Goal: Task Accomplishment & Management: Complete application form

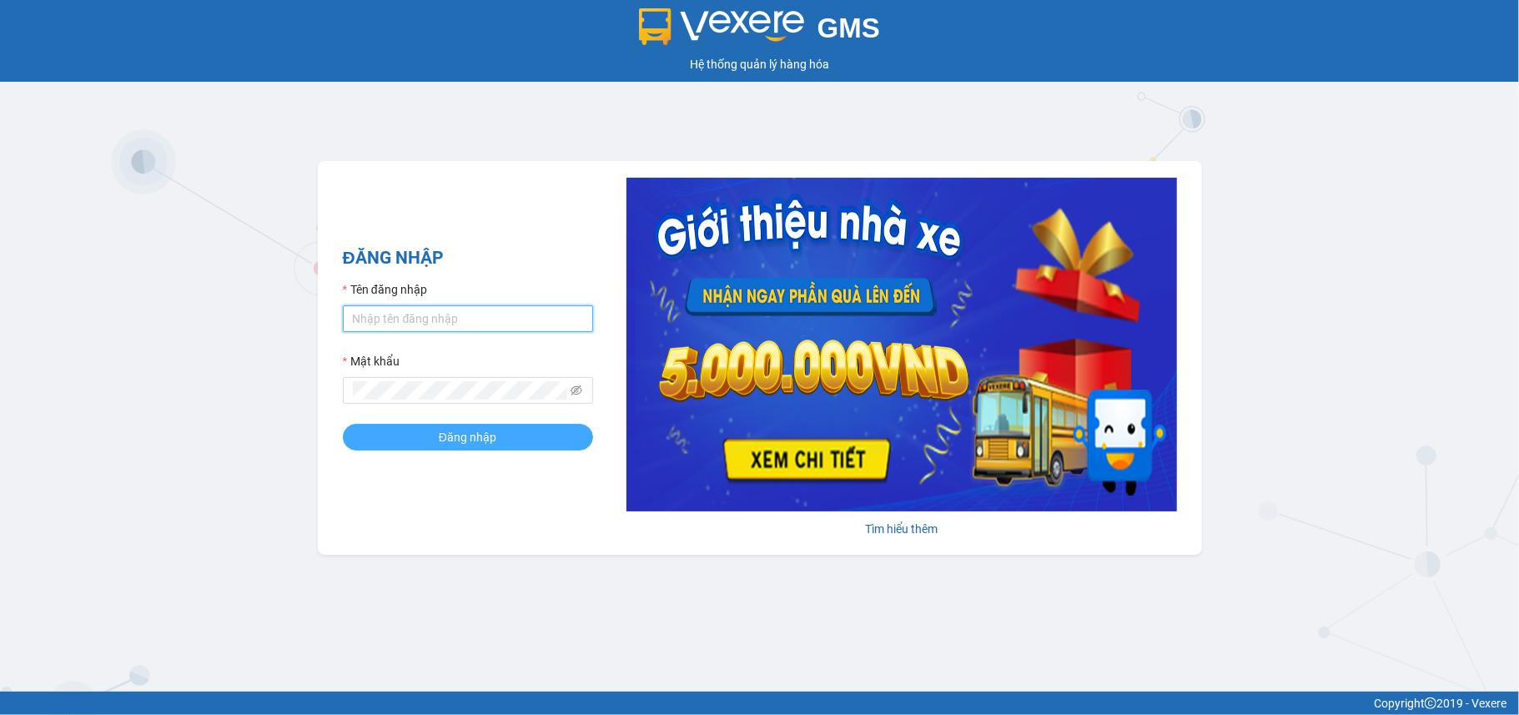
type input "tdhh.xevn"
click at [441, 442] on span "Đăng nhập" at bounding box center [468, 437] width 58 height 18
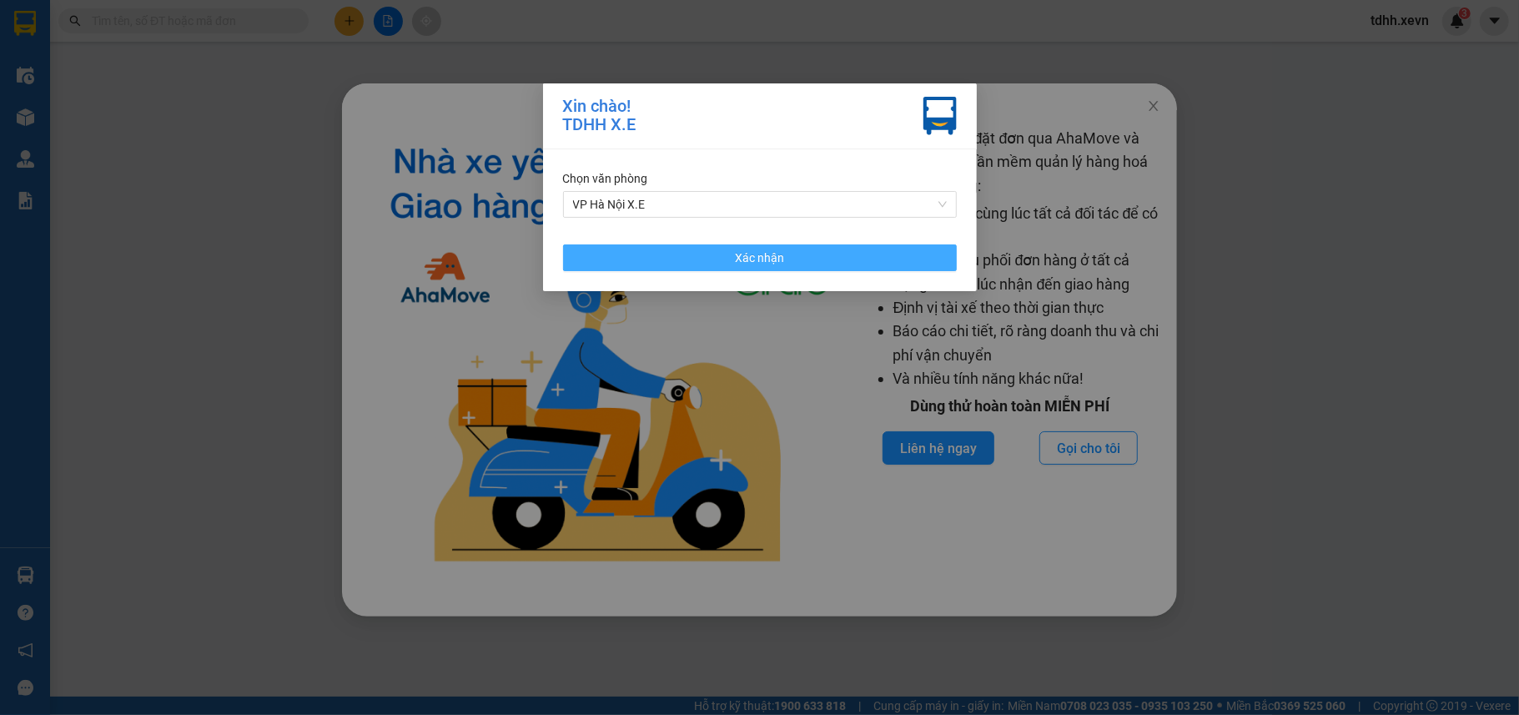
click at [648, 260] on button "Xác nhận" at bounding box center [760, 257] width 394 height 27
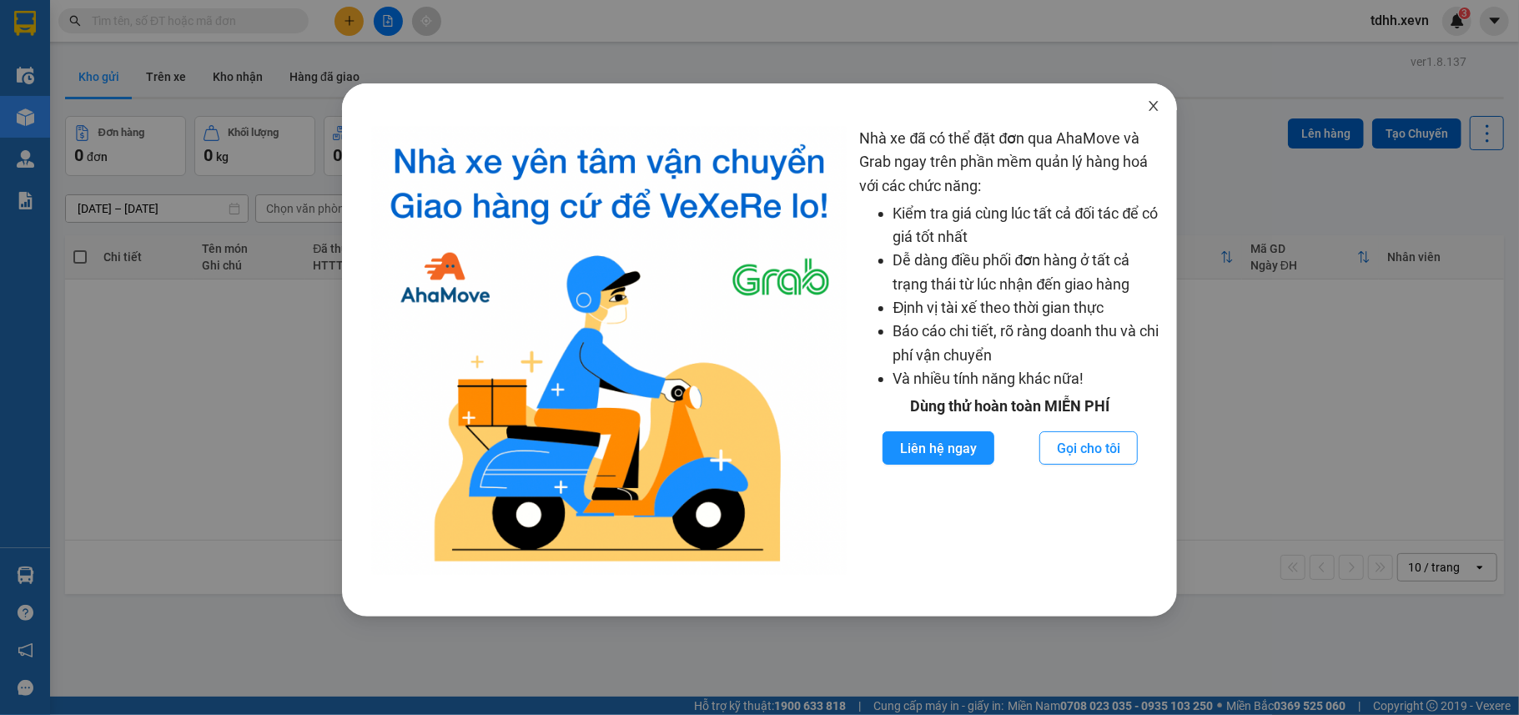
click at [1159, 110] on icon "close" at bounding box center [1153, 105] width 13 height 13
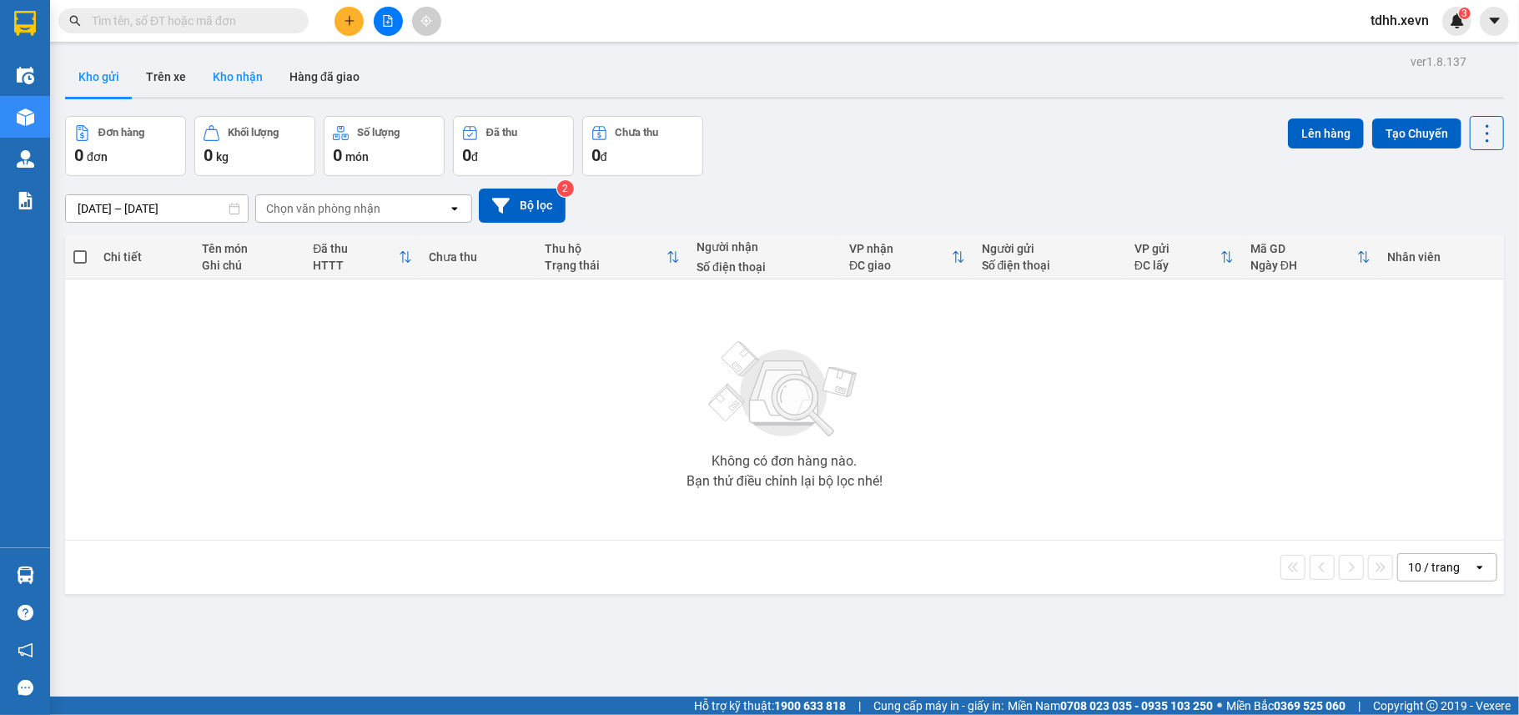
drag, startPoint x: 219, startPoint y: 81, endPoint x: 221, endPoint y: 68, distance: 12.8
click at [218, 81] on button "Kho nhận" at bounding box center [237, 77] width 77 height 40
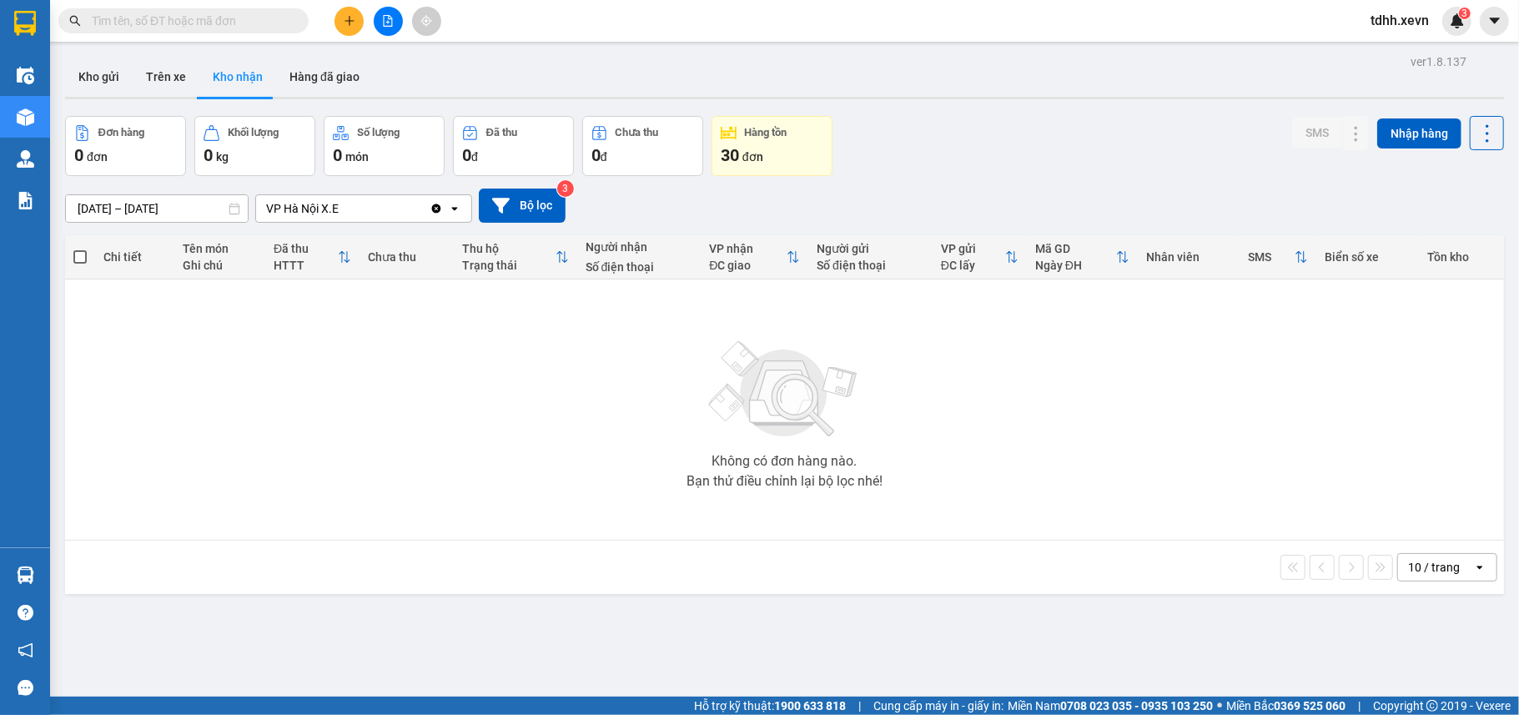
click at [434, 207] on icon "Clear value" at bounding box center [436, 208] width 9 height 9
click at [431, 202] on div "Chọn văn phòng nhận" at bounding box center [352, 208] width 192 height 27
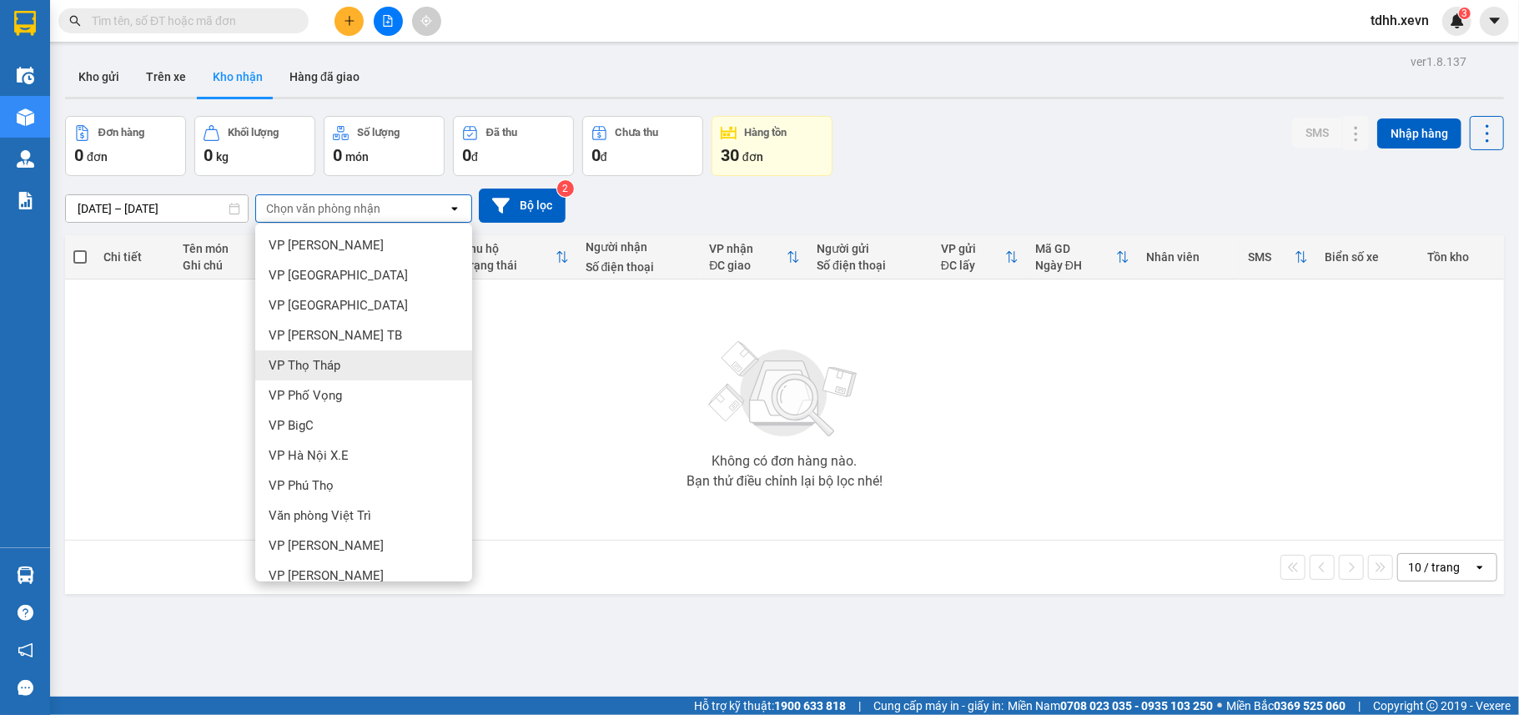
click at [329, 359] on span "VP Thọ Tháp" at bounding box center [305, 365] width 72 height 17
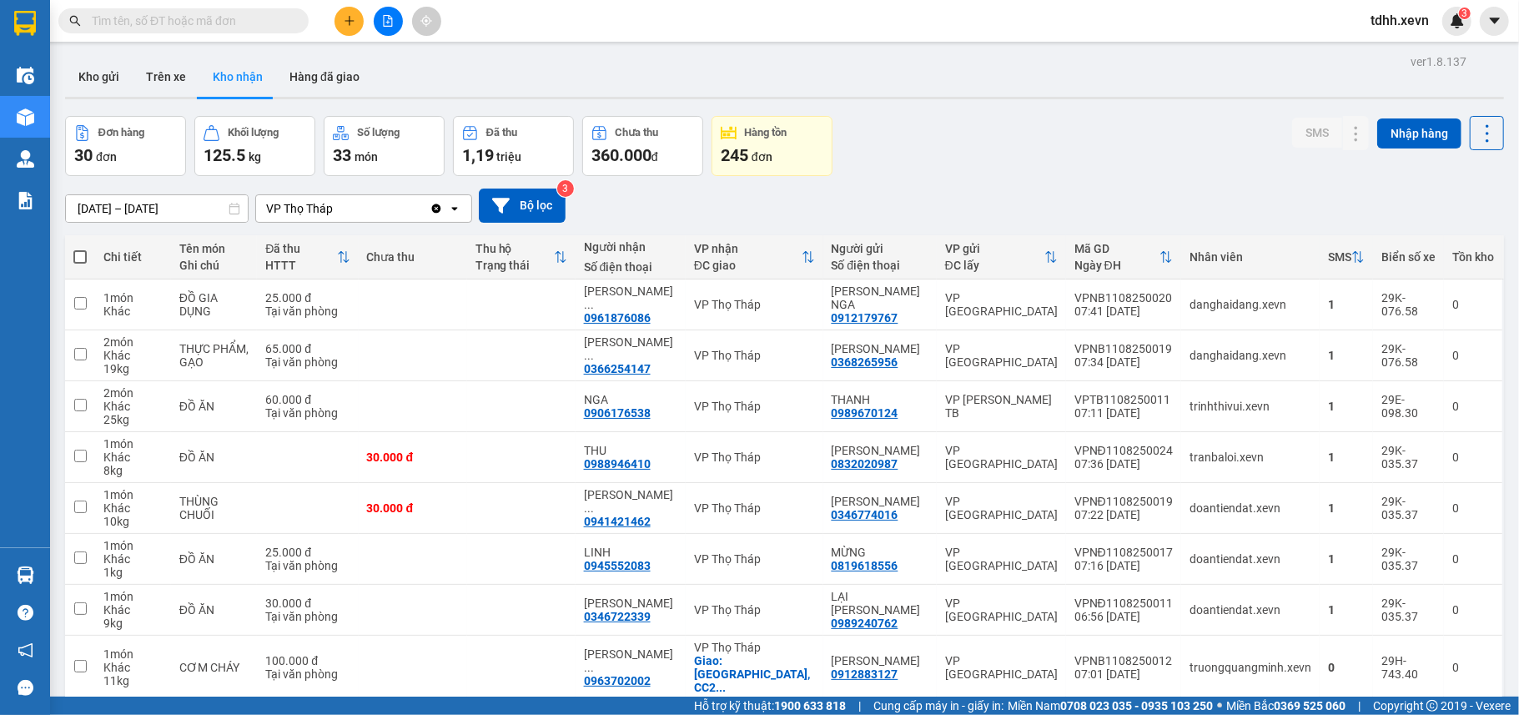
click at [432, 214] on icon "Clear value" at bounding box center [436, 208] width 13 height 13
click at [432, 208] on div "Chọn văn phòng nhận" at bounding box center [352, 208] width 192 height 27
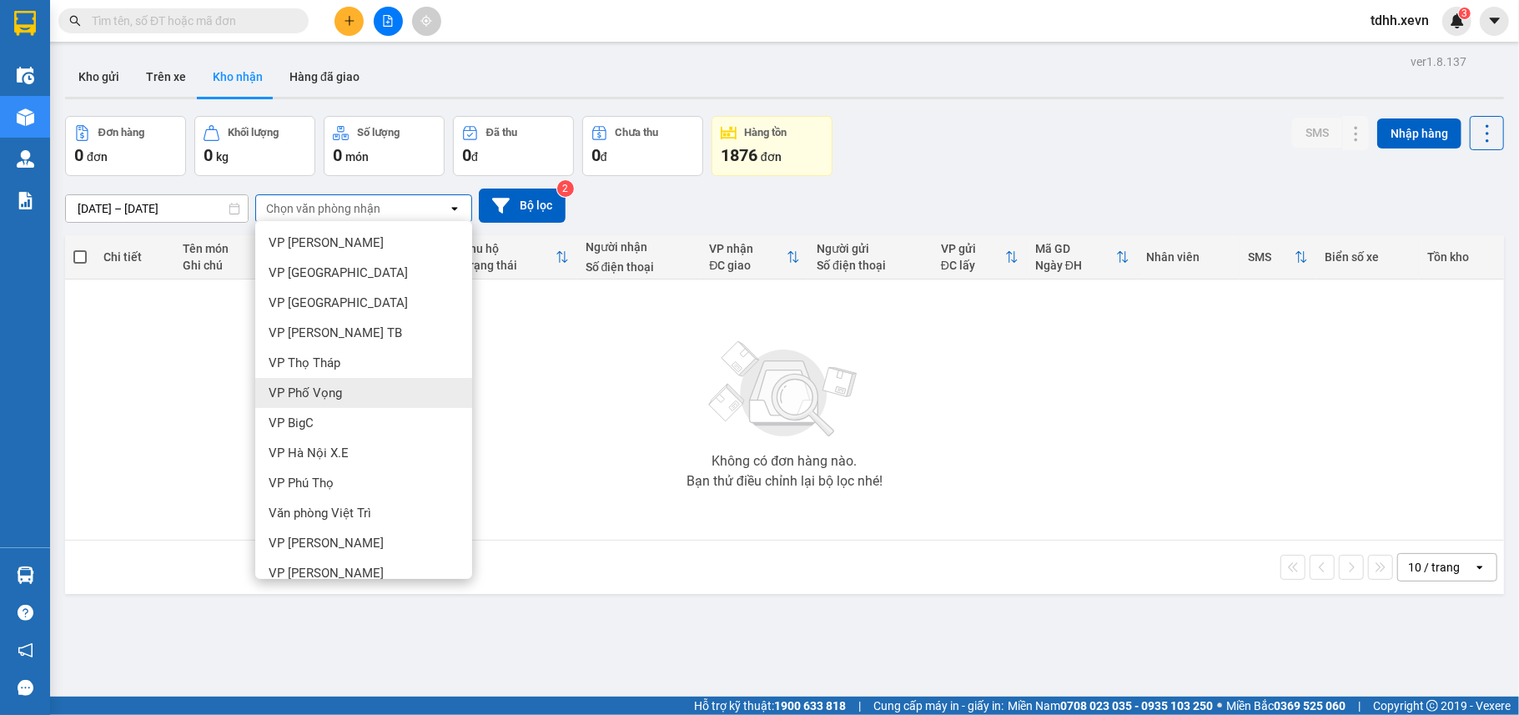
click at [317, 398] on span "VP Phố Vọng" at bounding box center [305, 392] width 73 height 17
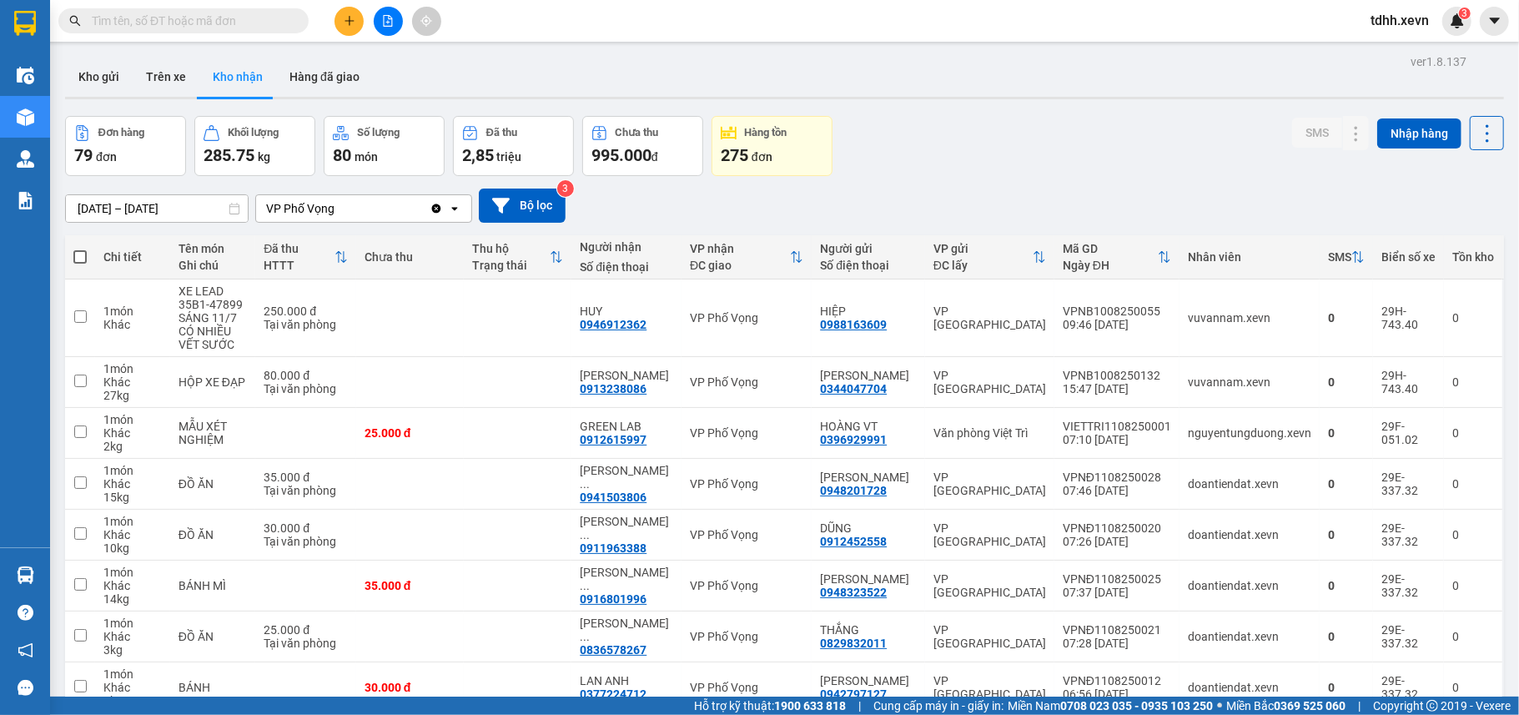
click at [432, 207] on icon "Clear value" at bounding box center [436, 208] width 9 height 9
click at [425, 207] on div "Chọn văn phòng nhận" at bounding box center [352, 208] width 192 height 27
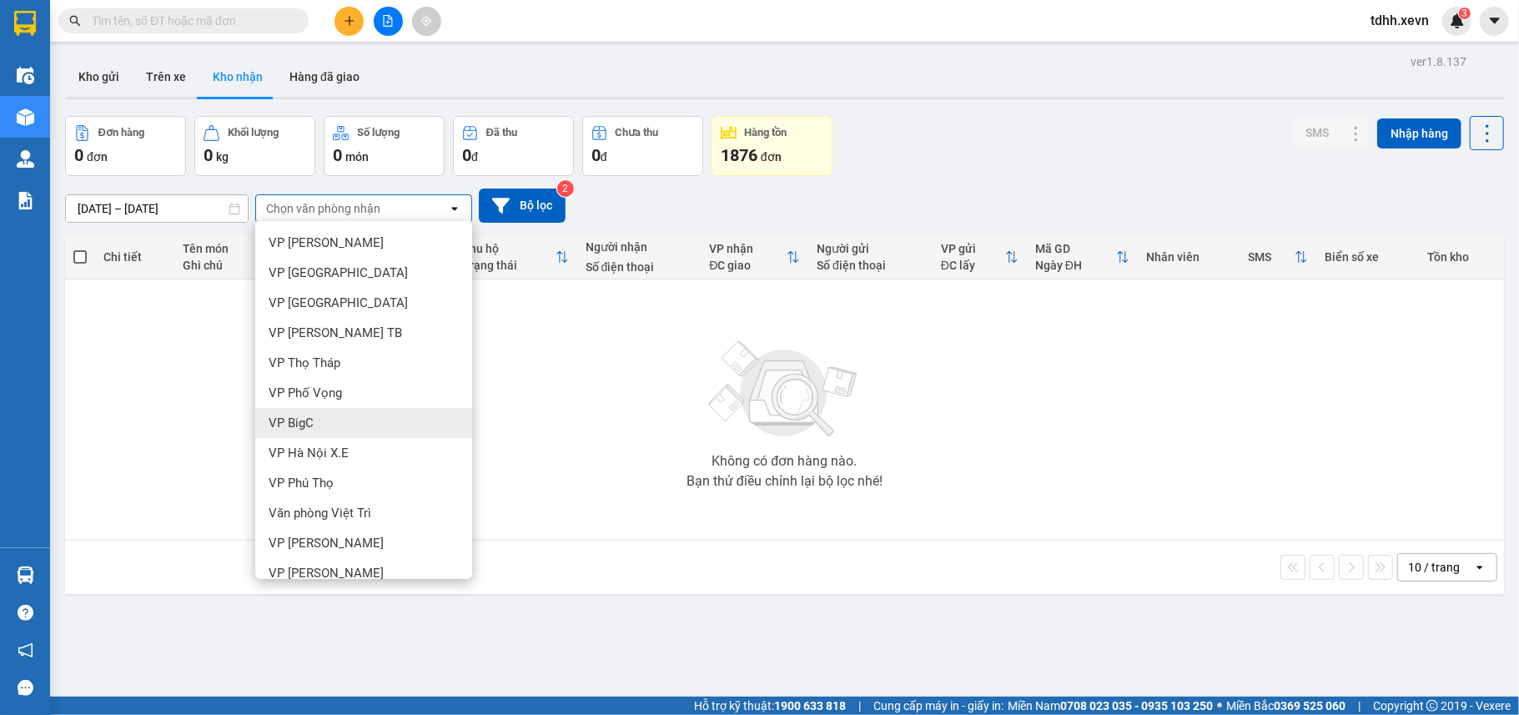
click at [312, 422] on span "VP BigC" at bounding box center [291, 423] width 45 height 17
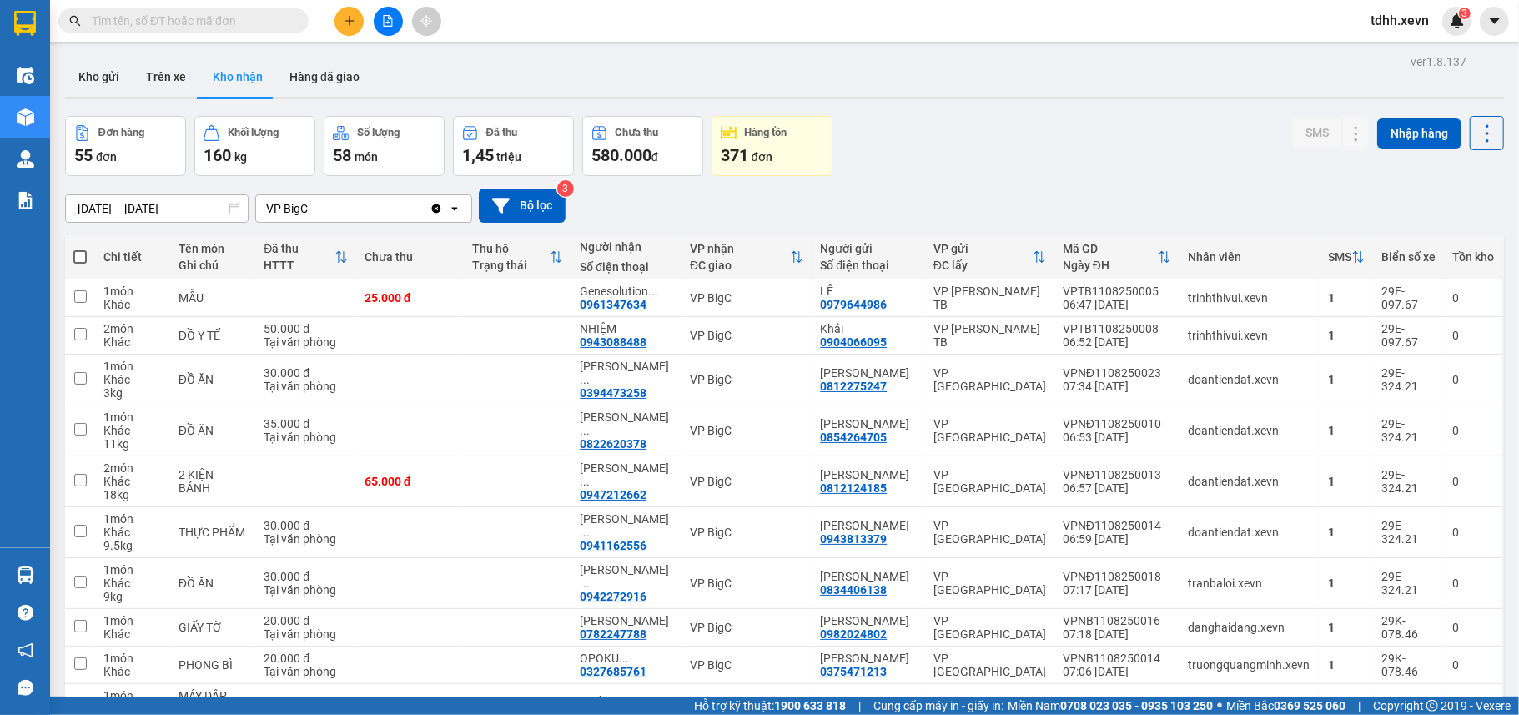
click at [432, 210] on icon "Clear value" at bounding box center [436, 208] width 9 height 9
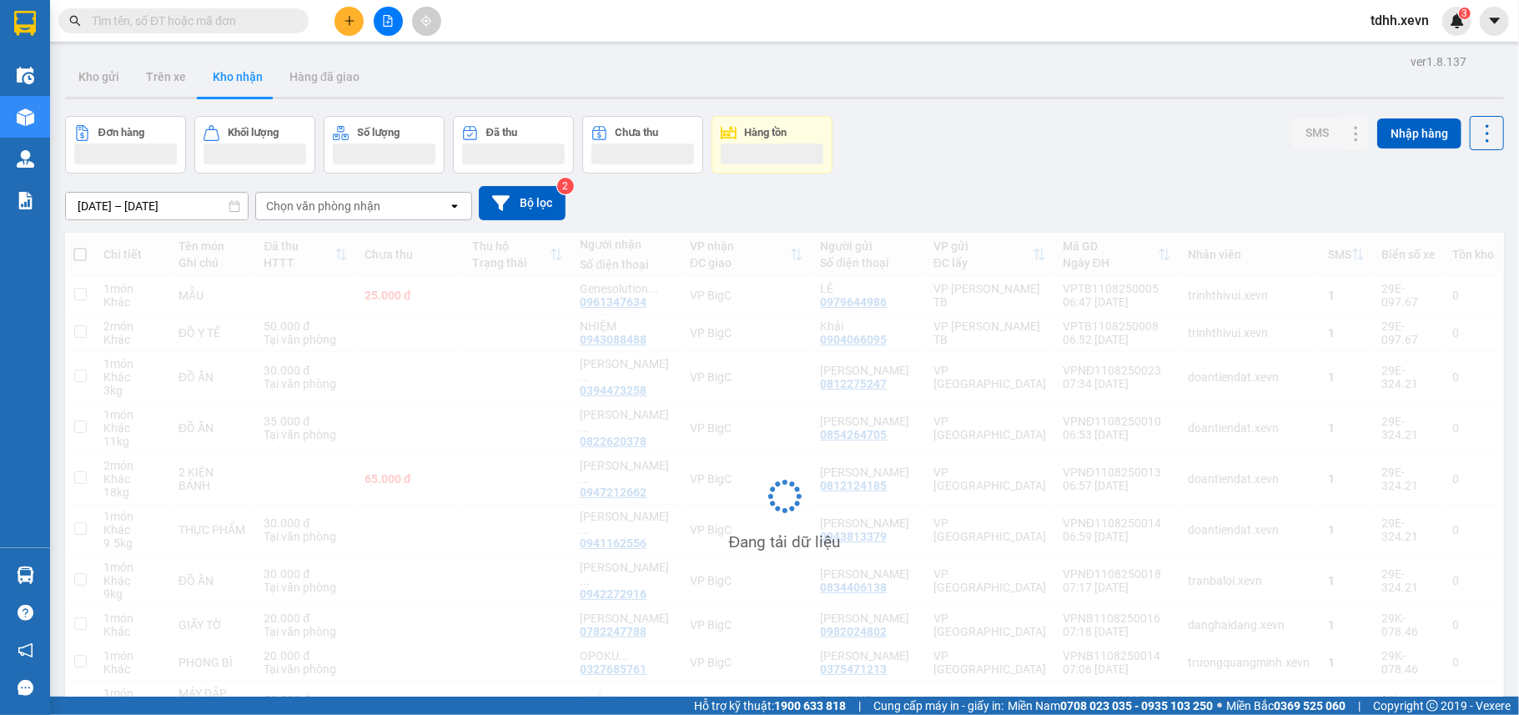
click at [401, 210] on div "Chọn văn phòng nhận" at bounding box center [352, 206] width 192 height 27
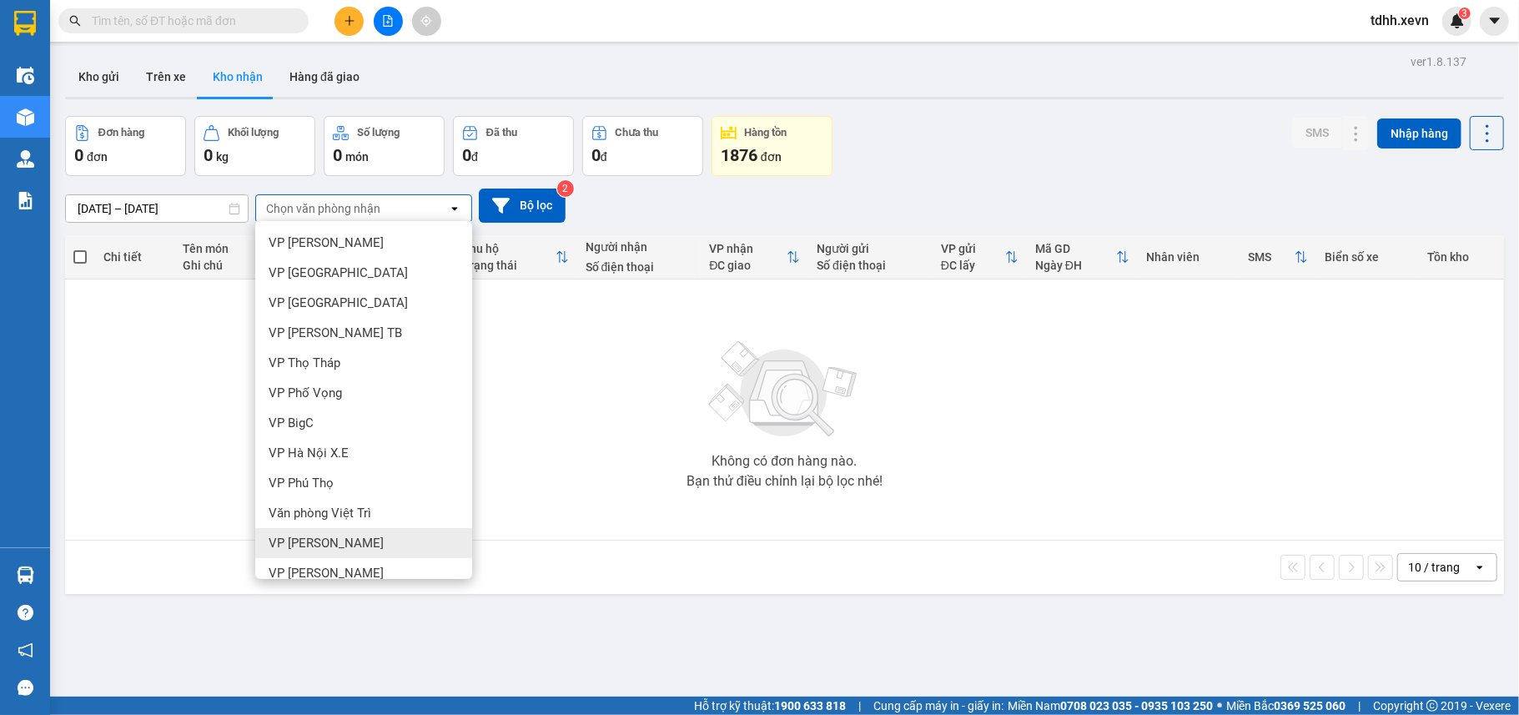
click at [311, 531] on div "VP [PERSON_NAME]" at bounding box center [363, 543] width 217 height 30
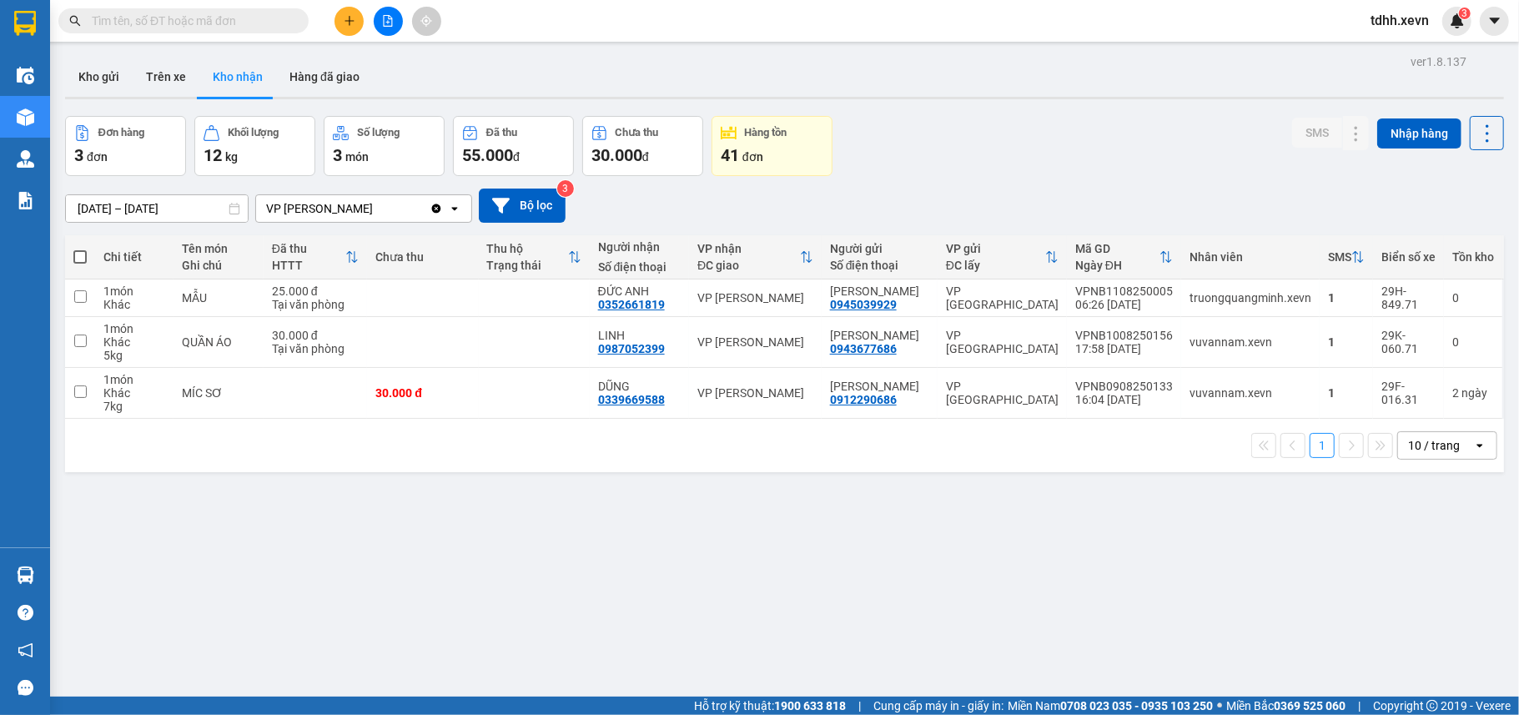
click at [438, 210] on icon "Clear value" at bounding box center [436, 208] width 9 height 9
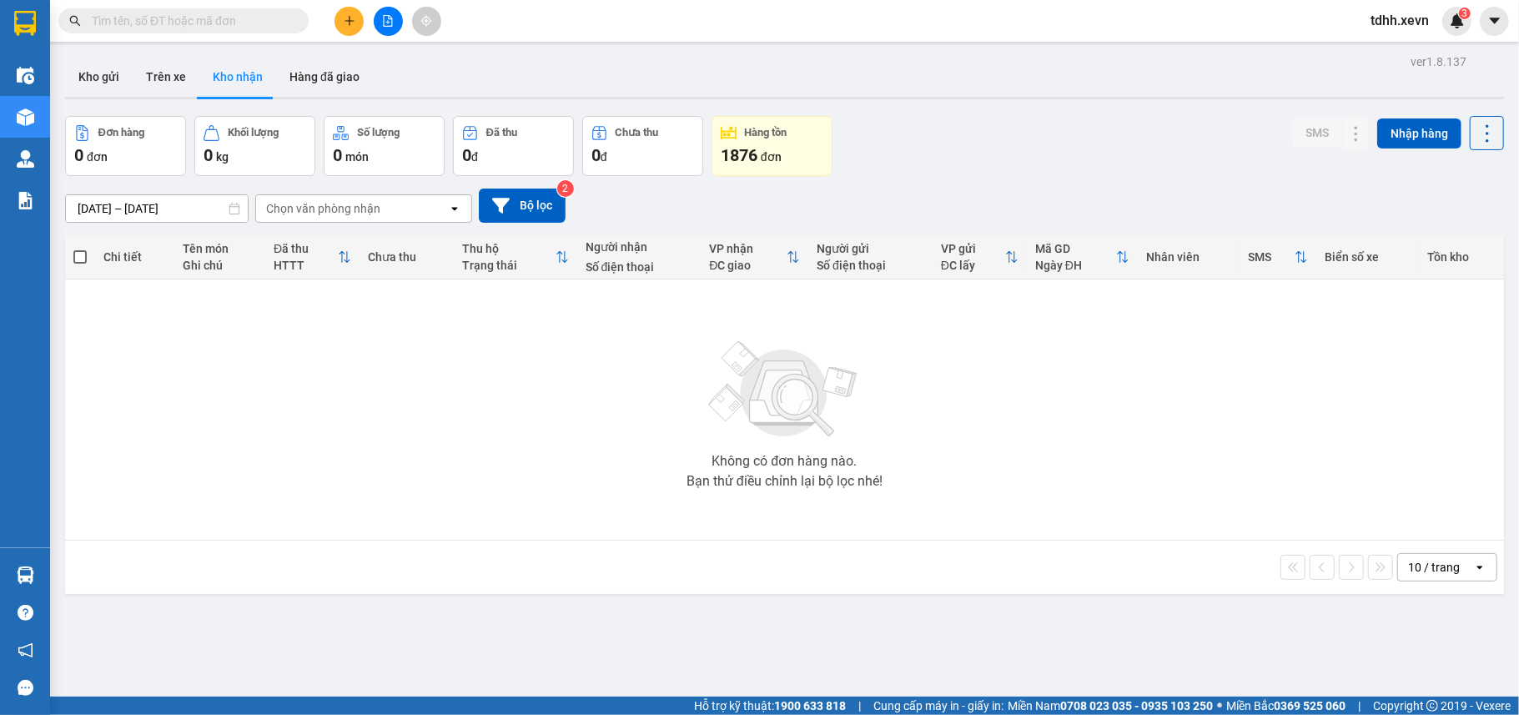
click at [357, 205] on div "Chọn văn phòng nhận" at bounding box center [323, 208] width 114 height 17
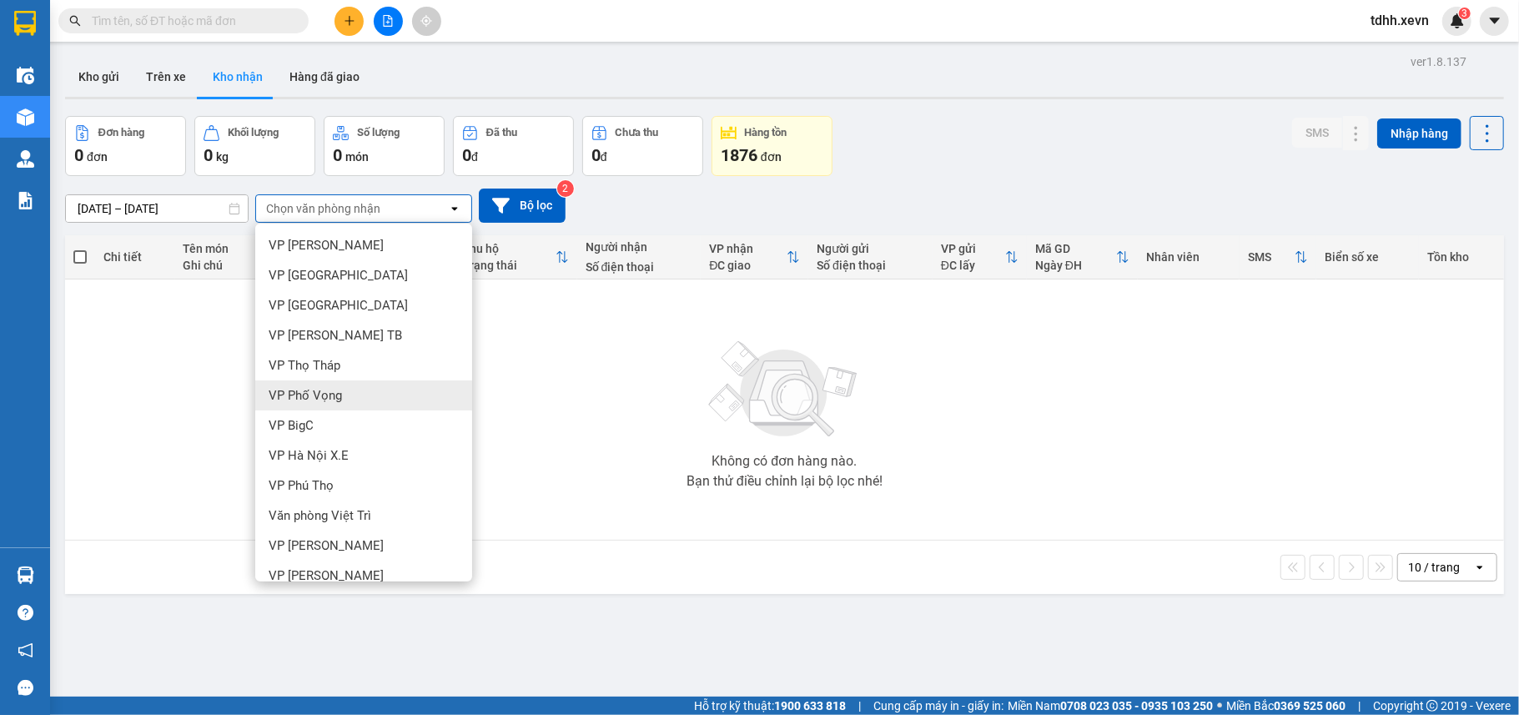
click at [325, 387] on span "VP Phố Vọng" at bounding box center [305, 395] width 73 height 17
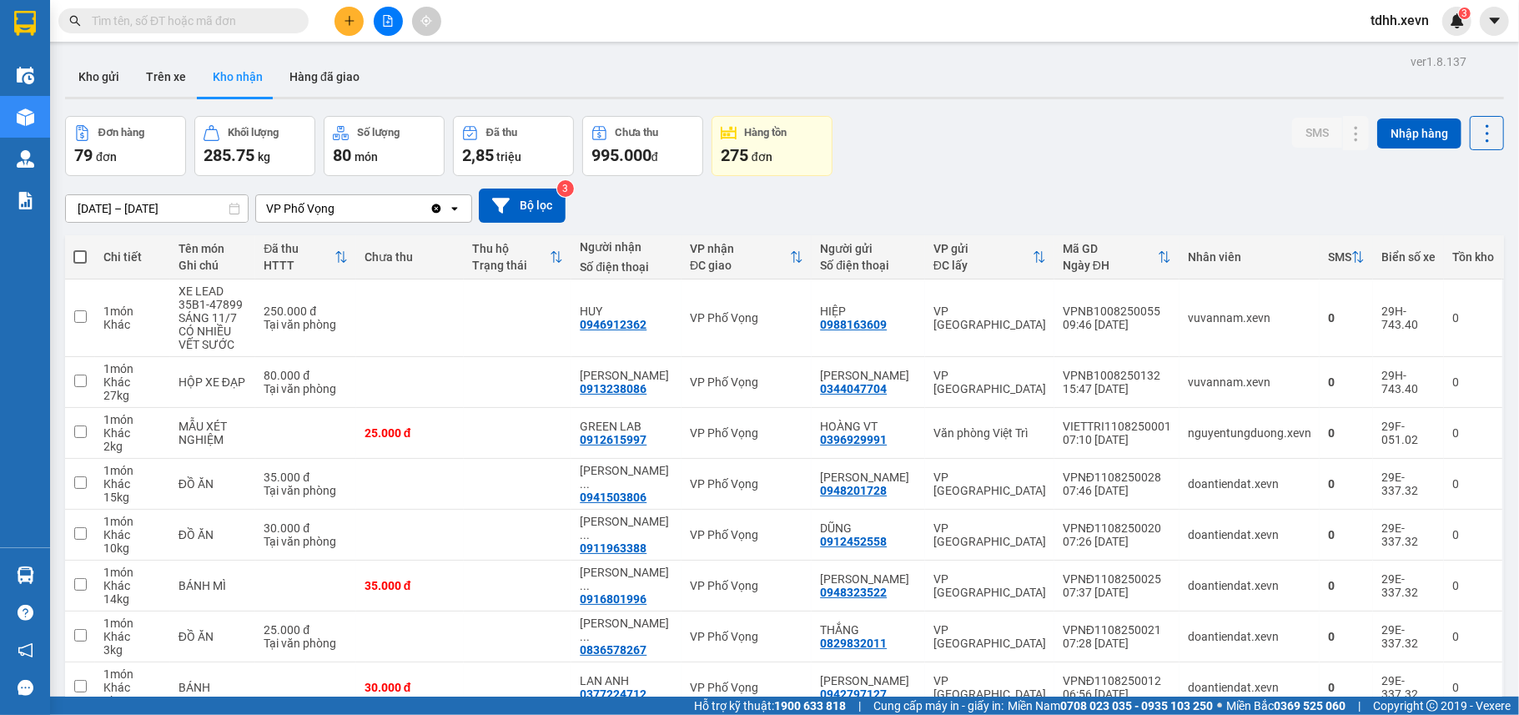
scroll to position [191, 0]
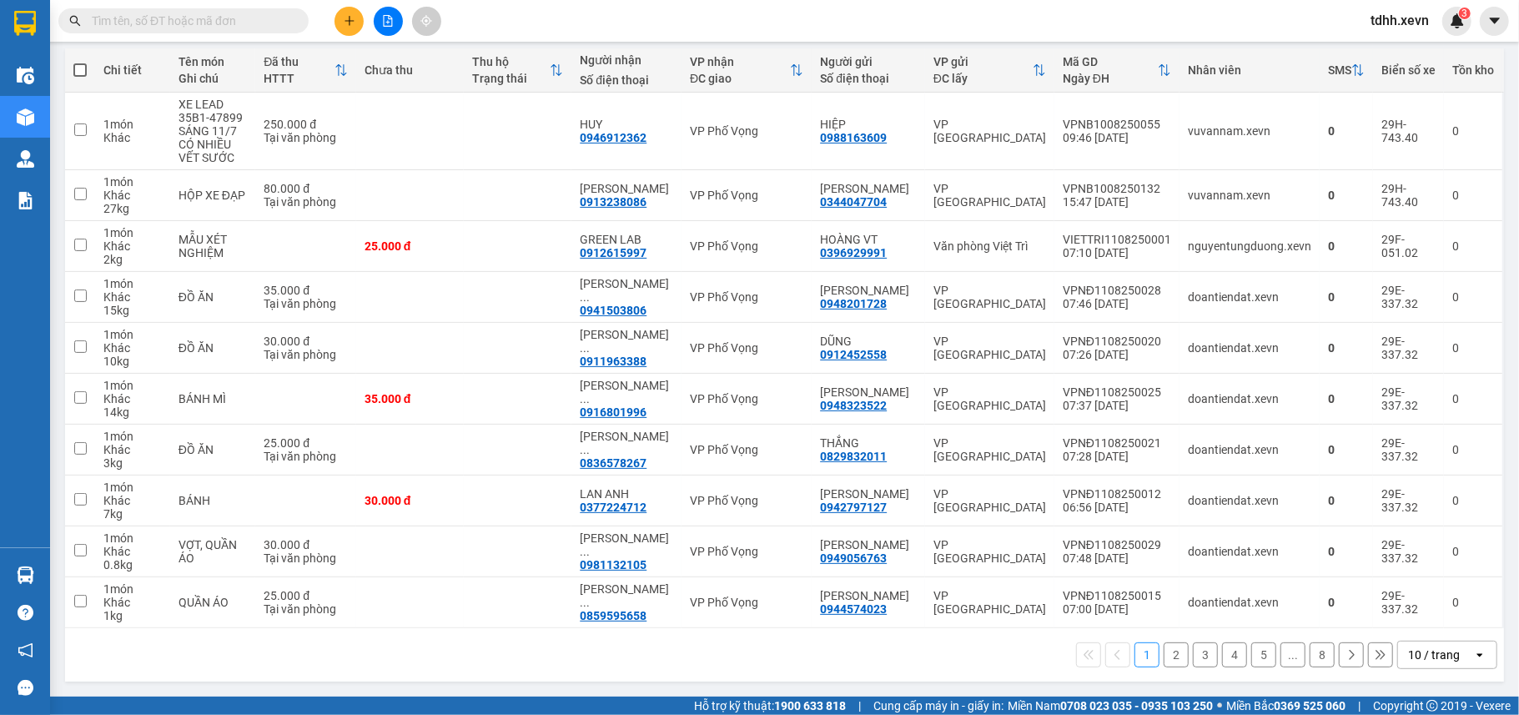
click at [1163, 659] on button "2" at bounding box center [1175, 654] width 25 height 25
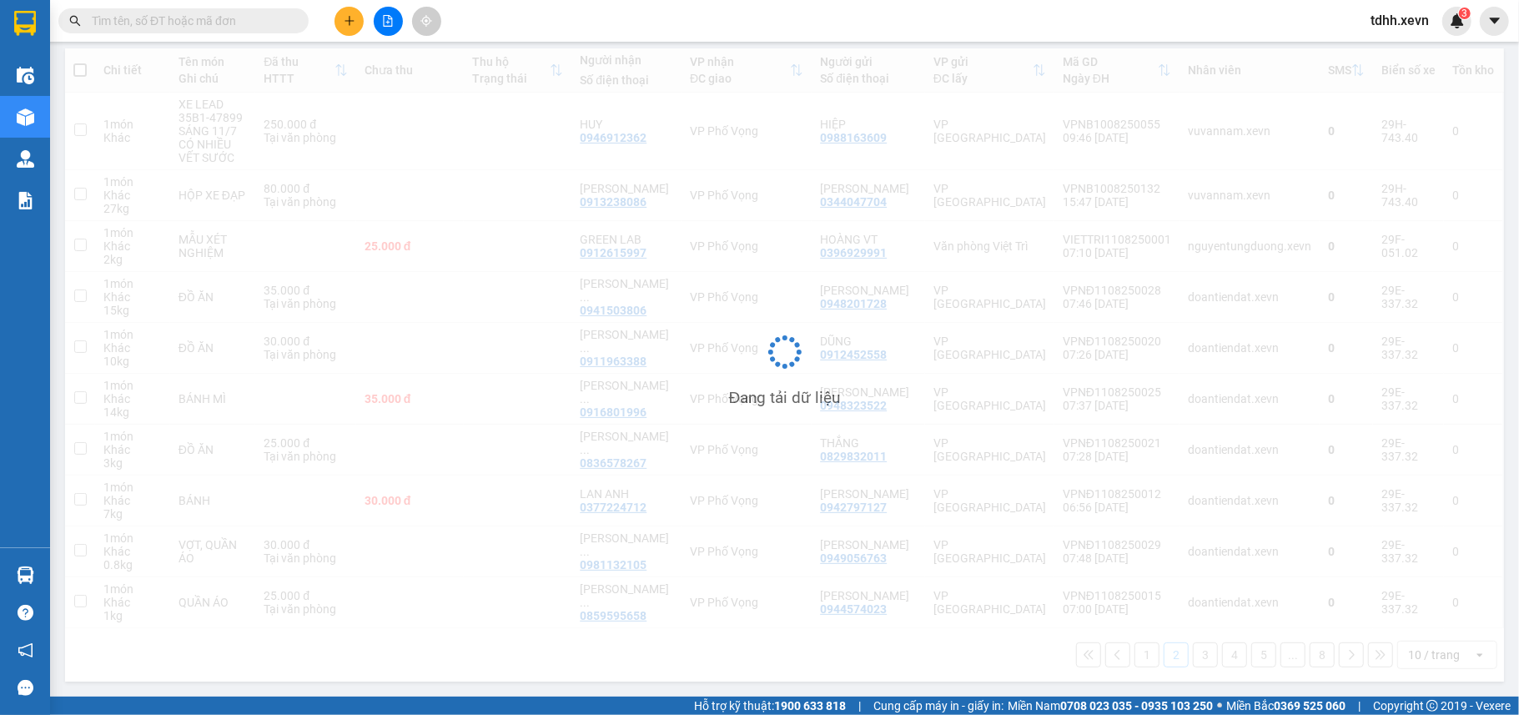
scroll to position [77, 0]
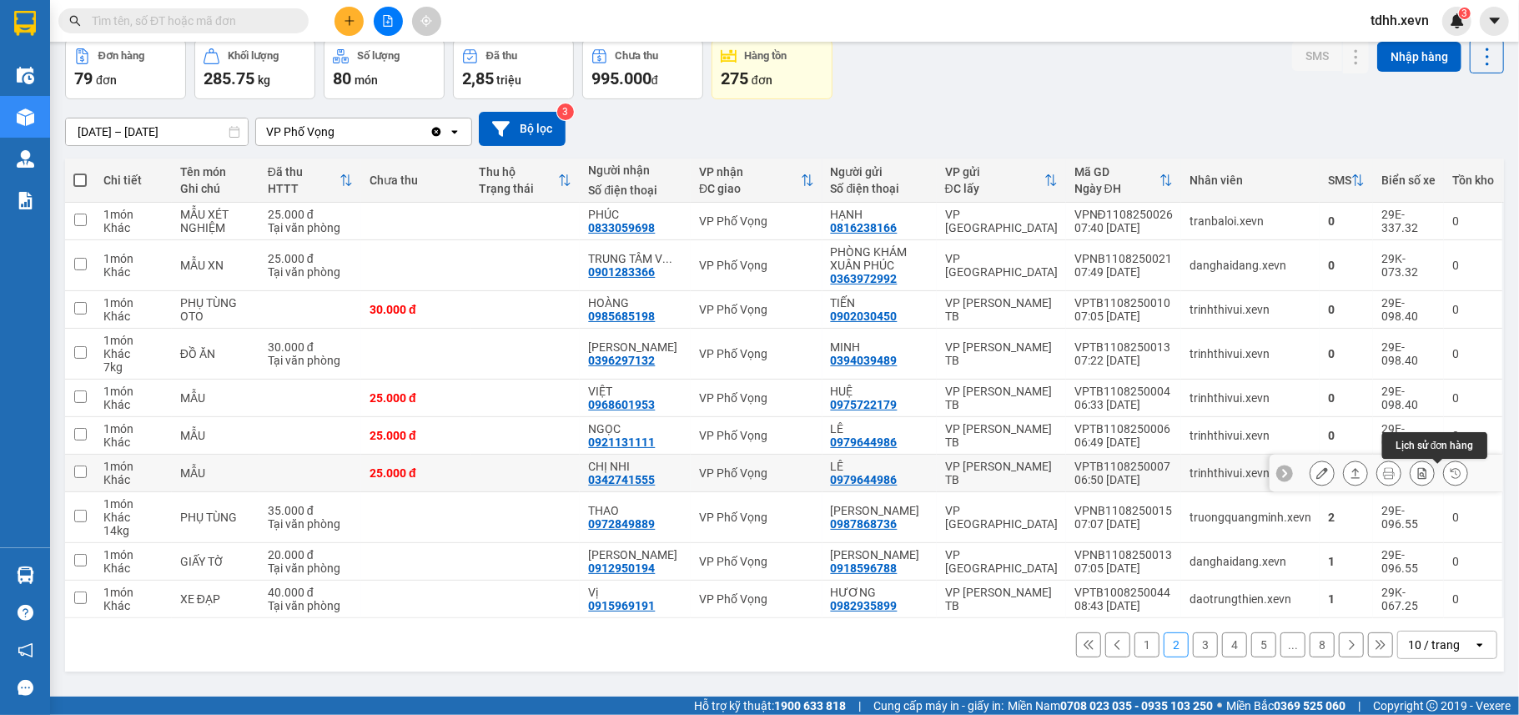
click at [1450, 479] on icon at bounding box center [1456, 473] width 12 height 12
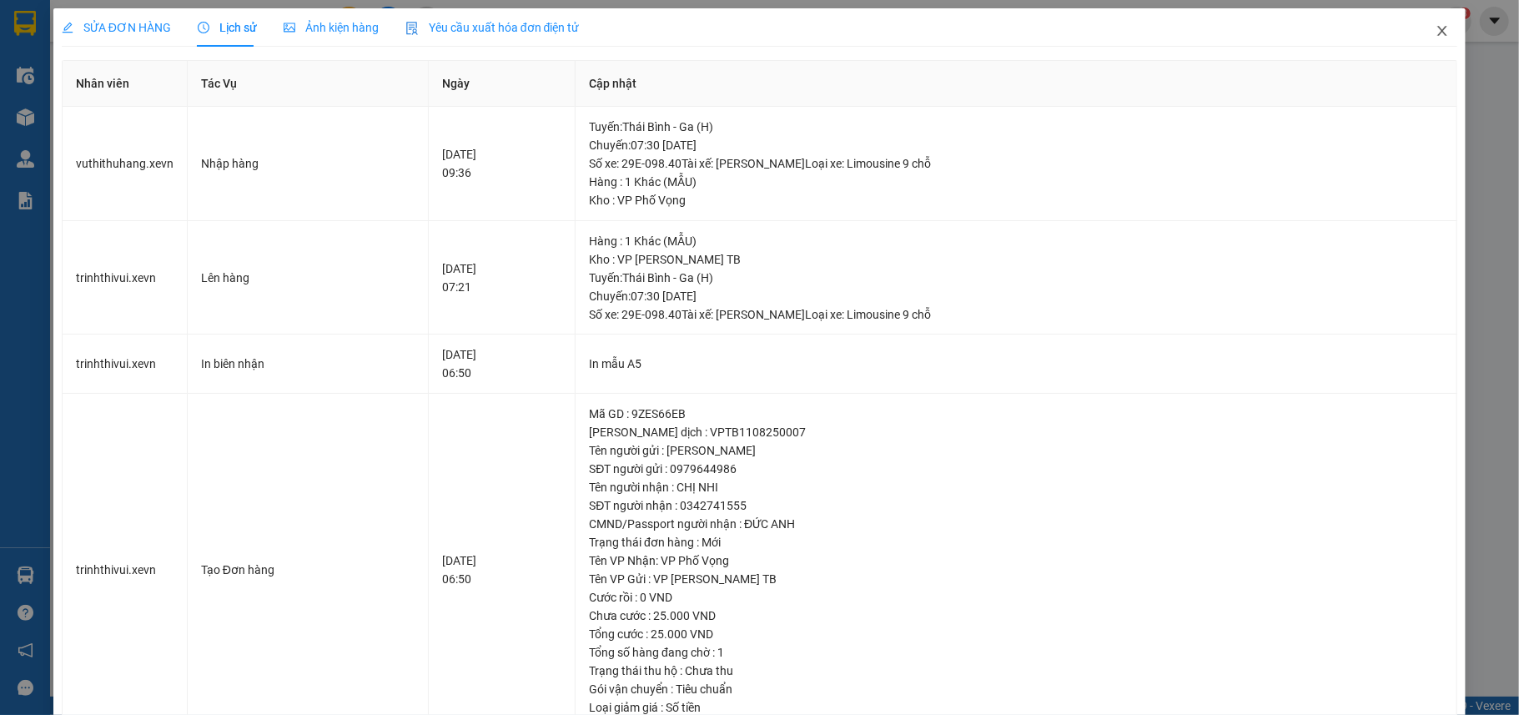
click at [1435, 33] on icon "close" at bounding box center [1441, 30] width 13 height 13
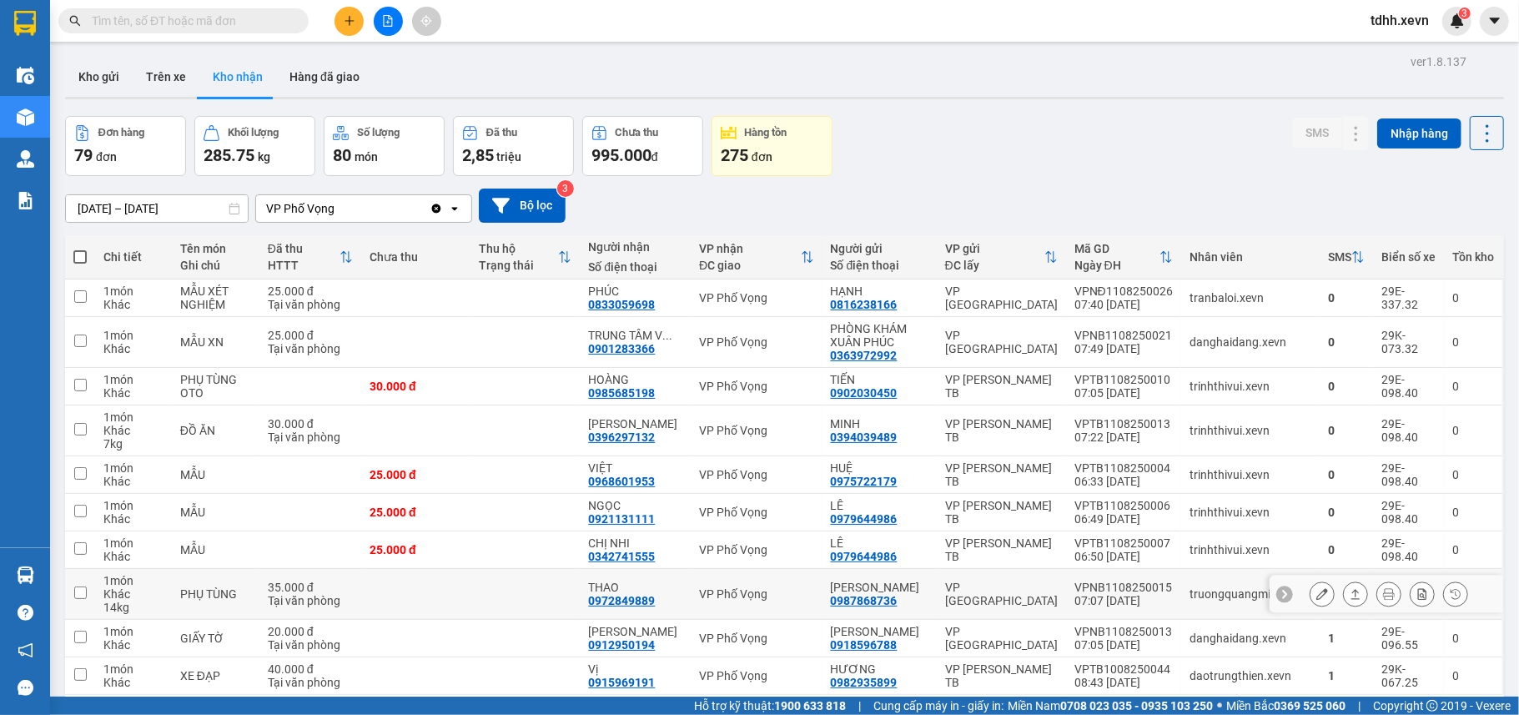
scroll to position [77, 0]
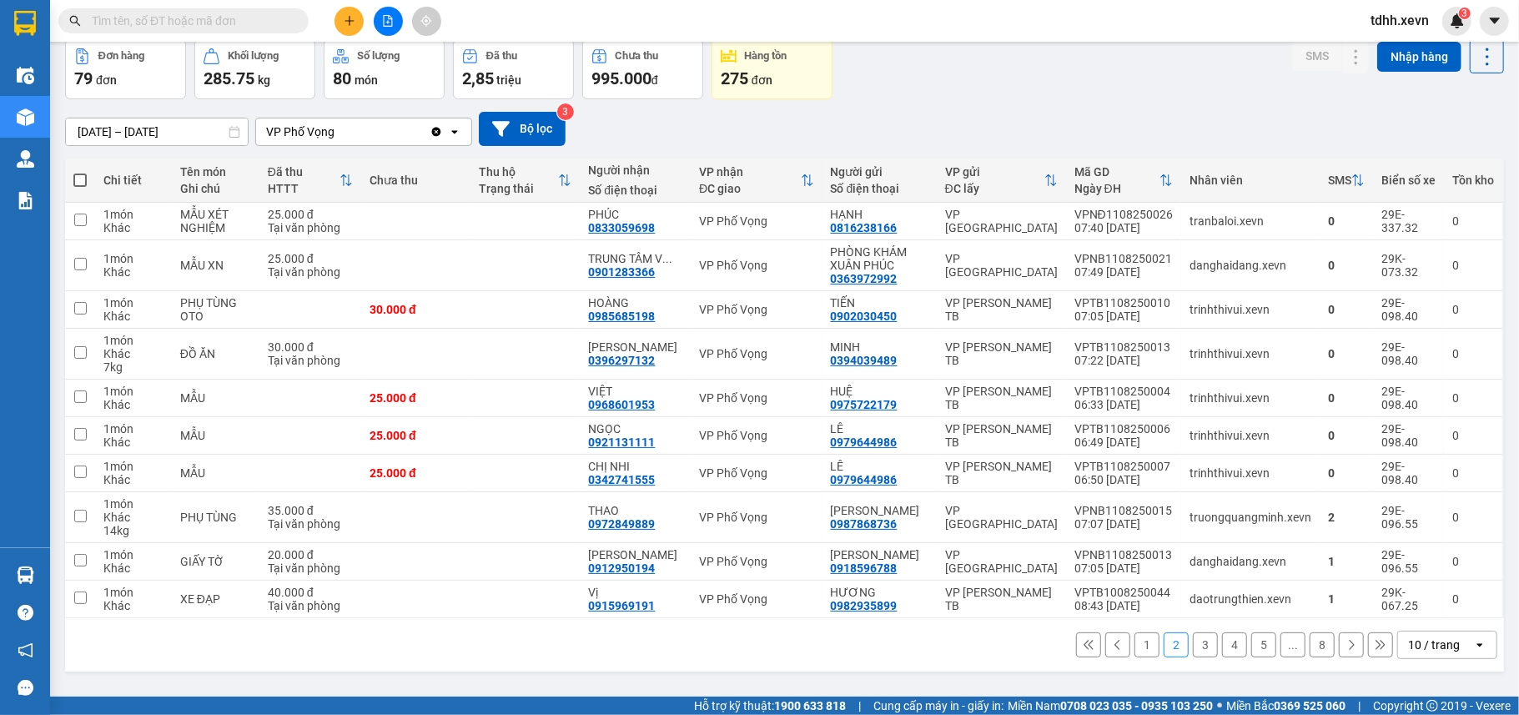
click at [194, 12] on input "text" at bounding box center [190, 21] width 197 height 18
paste input "0943378222"
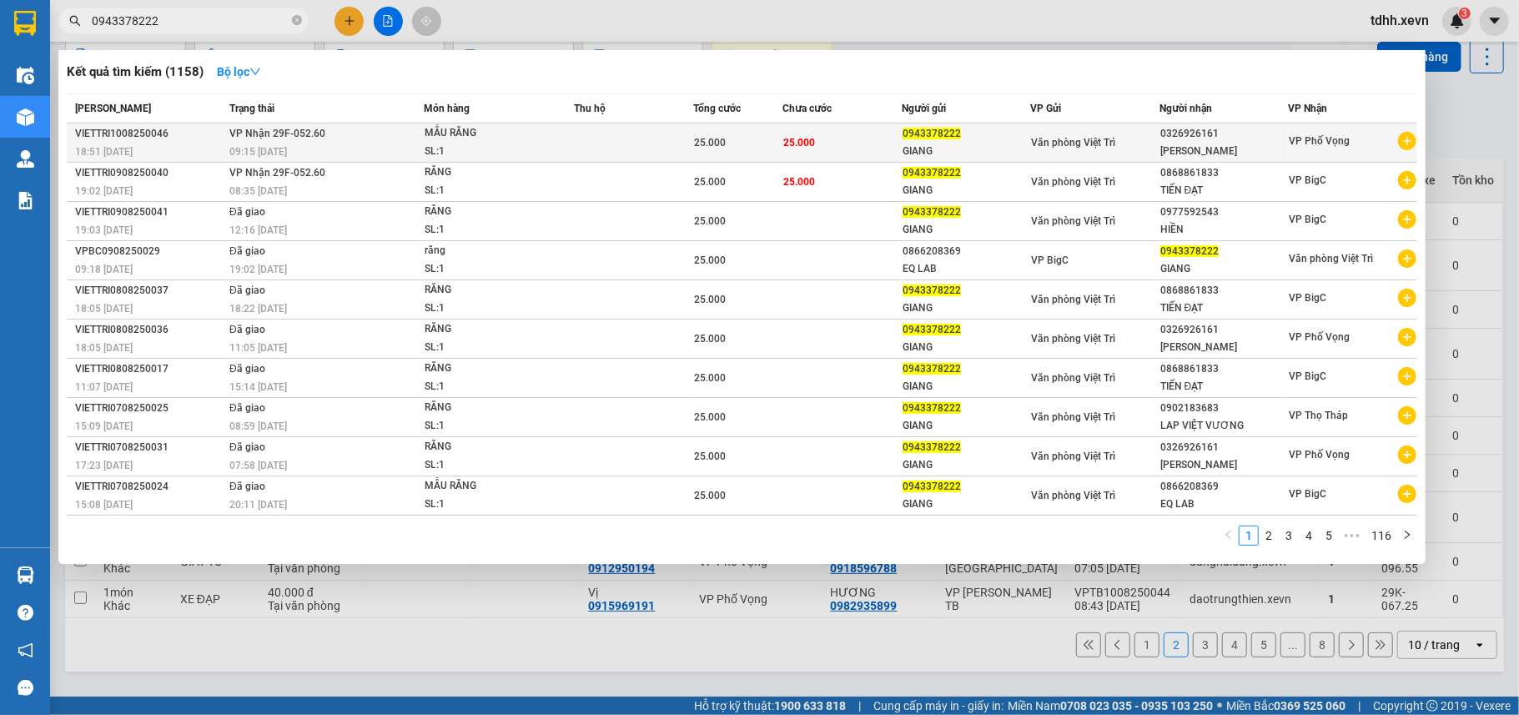
type input "0943378222"
click at [1178, 147] on div "[PERSON_NAME]" at bounding box center [1224, 152] width 128 height 18
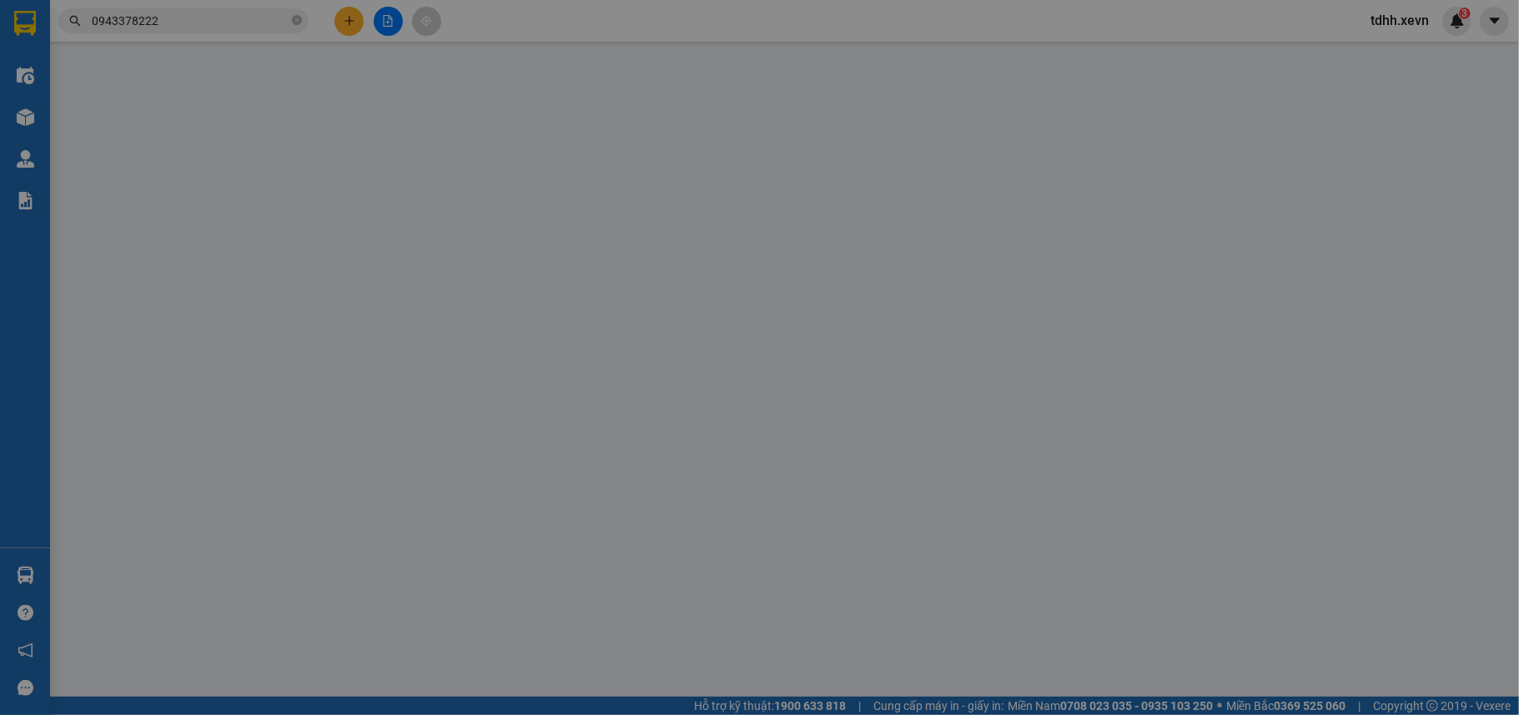
type input "0943378222"
type input "GIANG"
type input "0326926161"
type input "[PERSON_NAME]"
type input "CHÚ TUẤN"
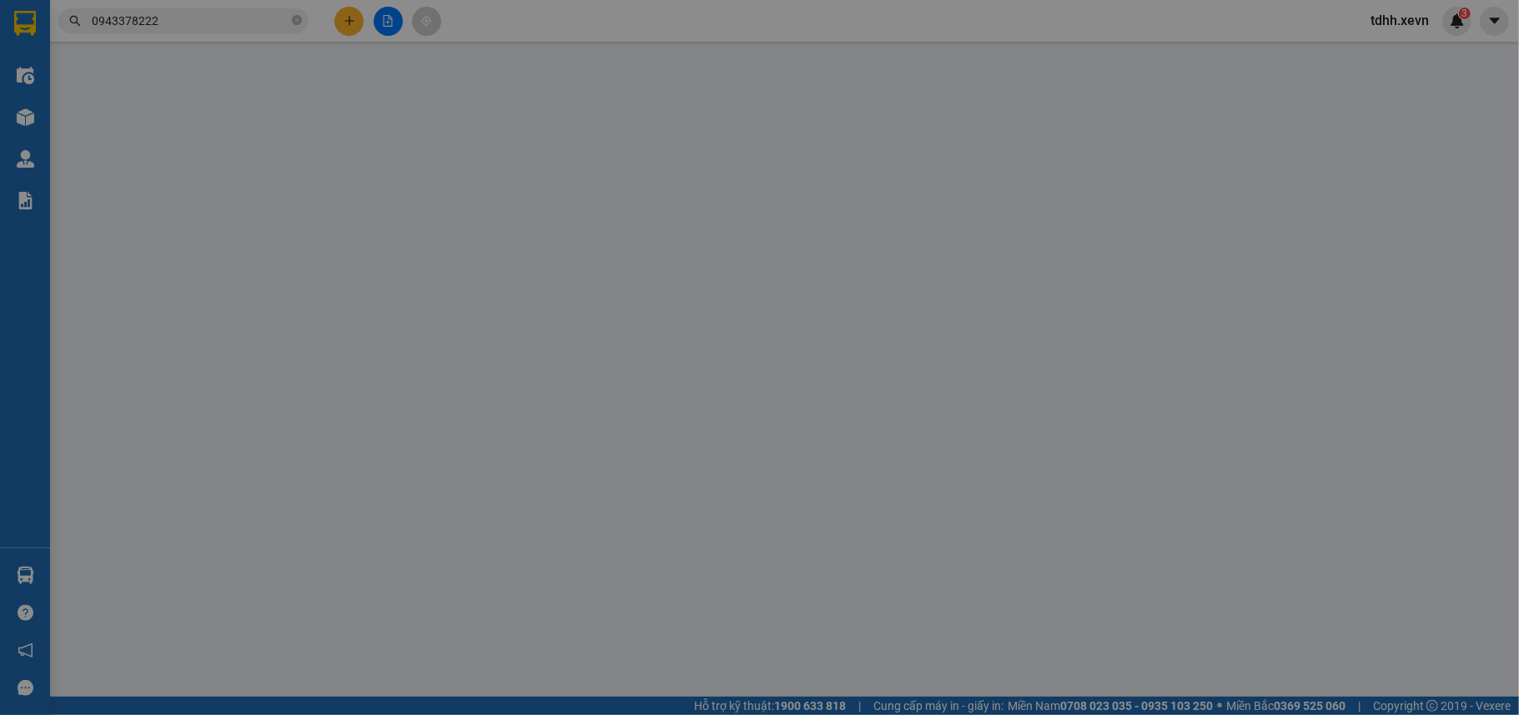
type input "25.000"
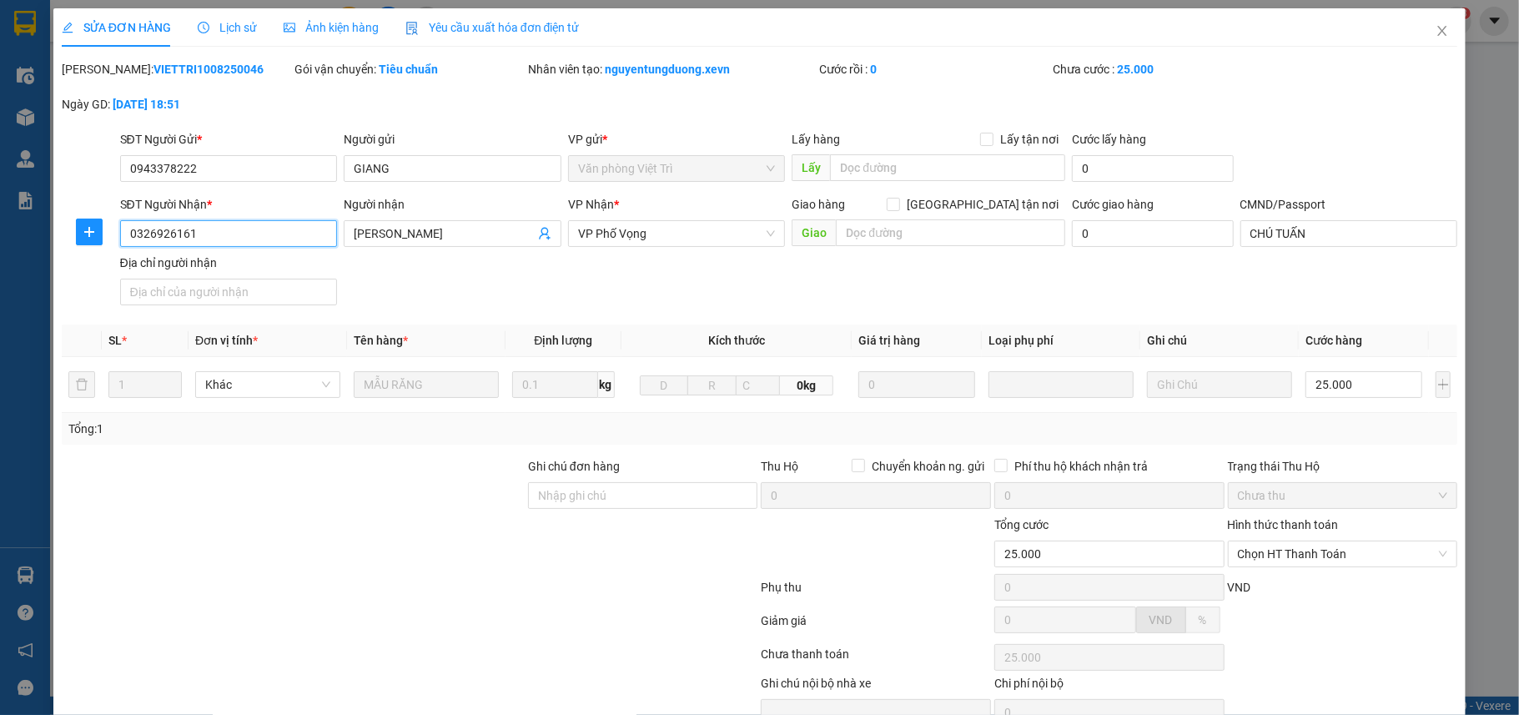
click at [214, 227] on input "0326926161" at bounding box center [229, 233] width 218 height 27
click at [605, 491] on input "Ghi chú đơn hàng" at bounding box center [643, 495] width 230 height 27
paste input "0326926161"
click at [432, 230] on input "[PERSON_NAME]" at bounding box center [444, 233] width 181 height 18
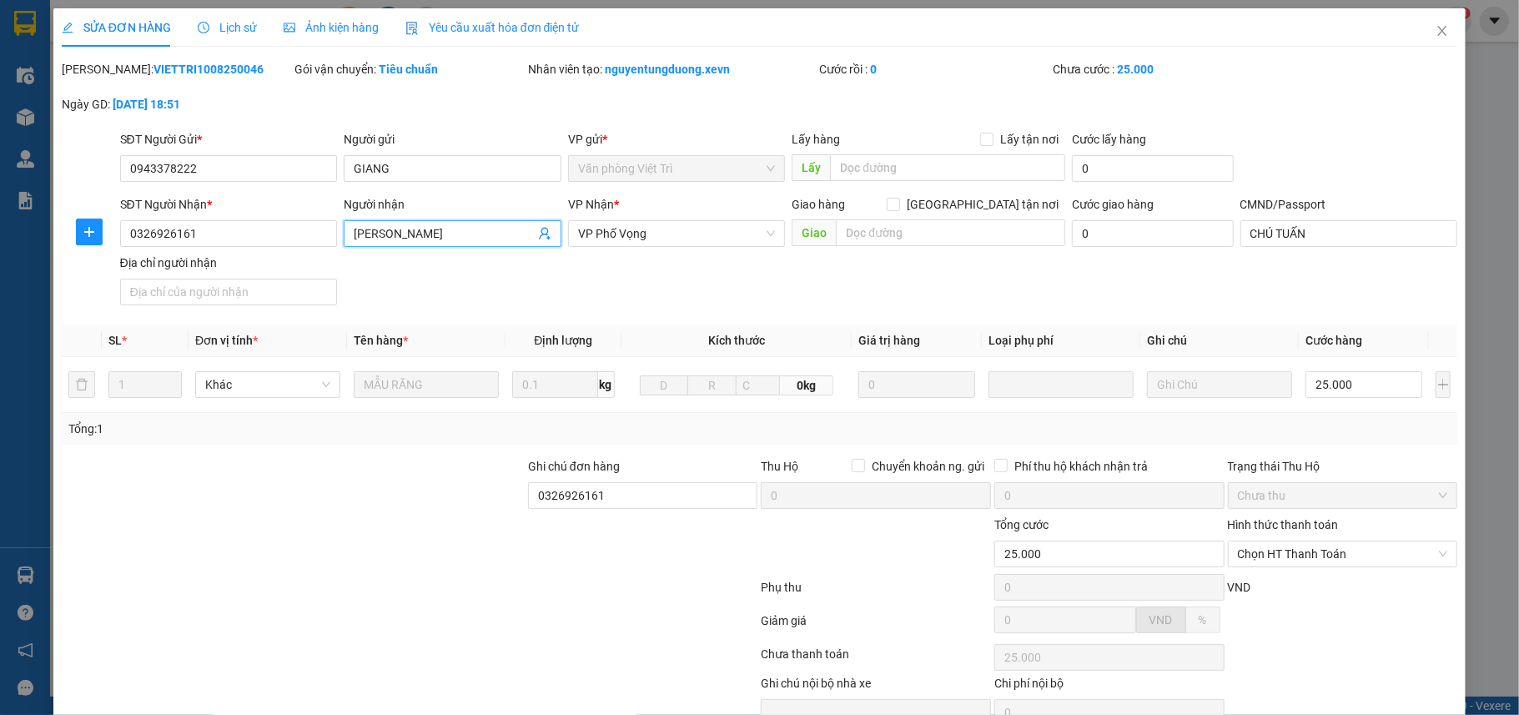
click at [432, 230] on input "[PERSON_NAME]" at bounding box center [444, 233] width 181 height 18
click at [635, 504] on input "0326926161" at bounding box center [643, 495] width 230 height 27
paste input "[PERSON_NAME]"
type input "0326926161-[PERSON_NAME]"
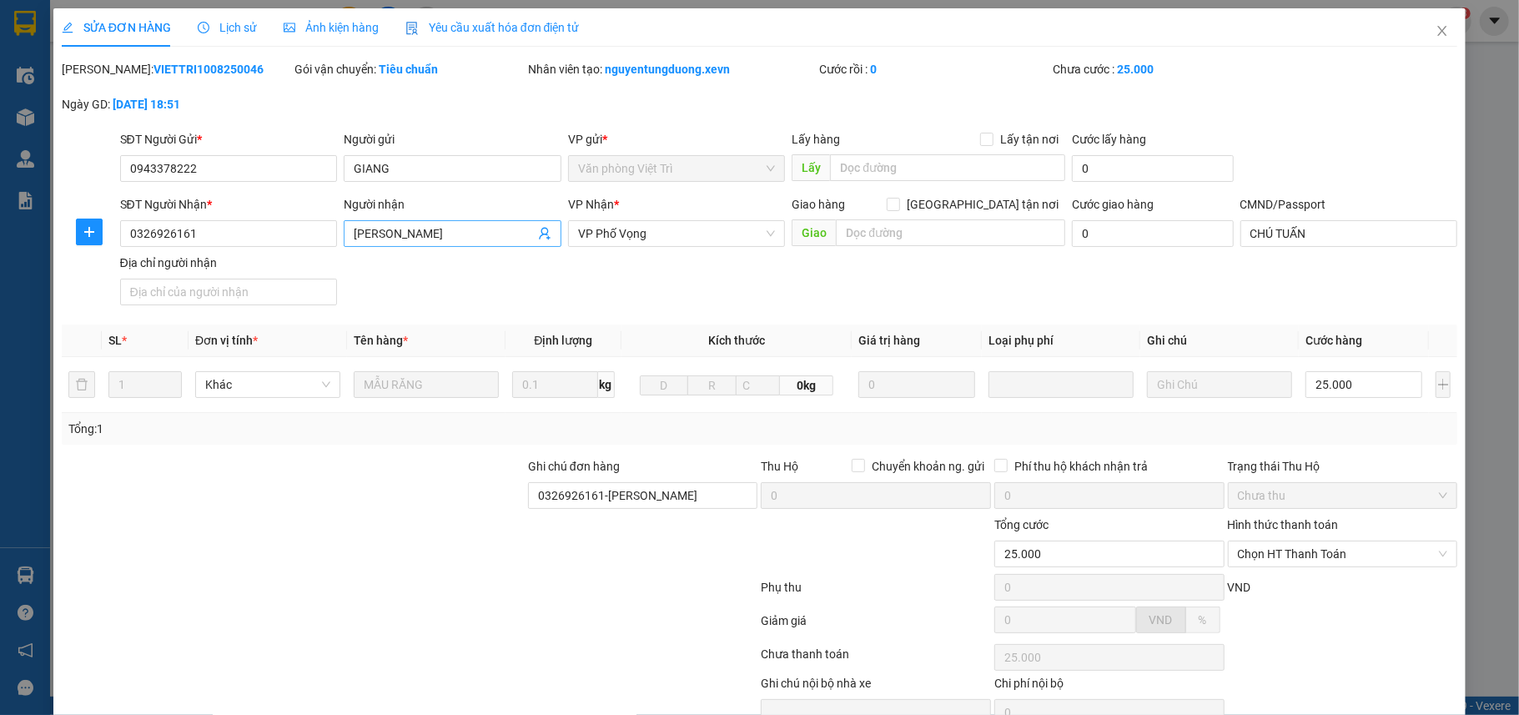
click at [410, 235] on input "[PERSON_NAME]" at bounding box center [444, 233] width 181 height 18
click at [412, 235] on input "[PERSON_NAME]" at bounding box center [444, 233] width 181 height 18
type input "LAB VIỆT VƯƠNG"
click at [248, 229] on input "0326926161" at bounding box center [229, 233] width 218 height 27
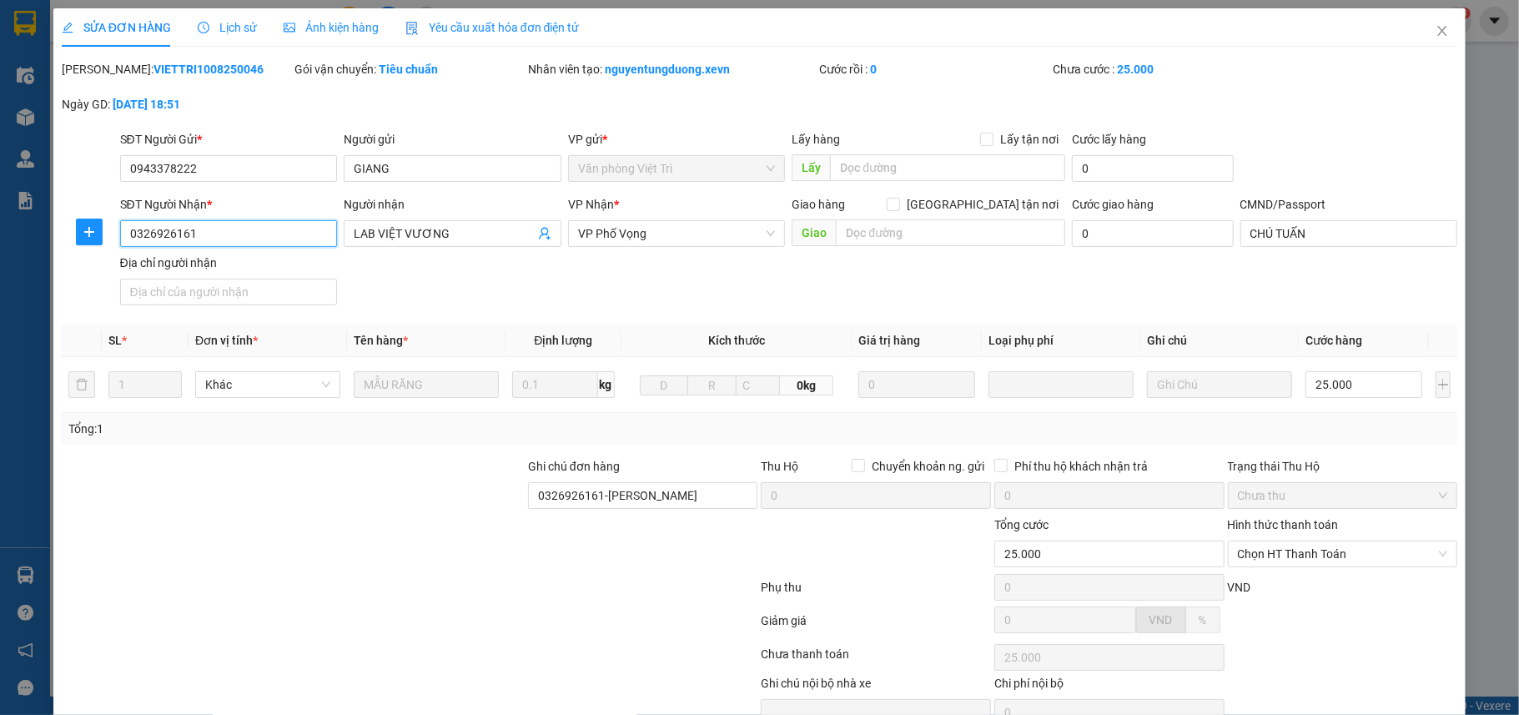
click at [248, 229] on input "0326926161" at bounding box center [229, 233] width 218 height 27
type input "0902183683"
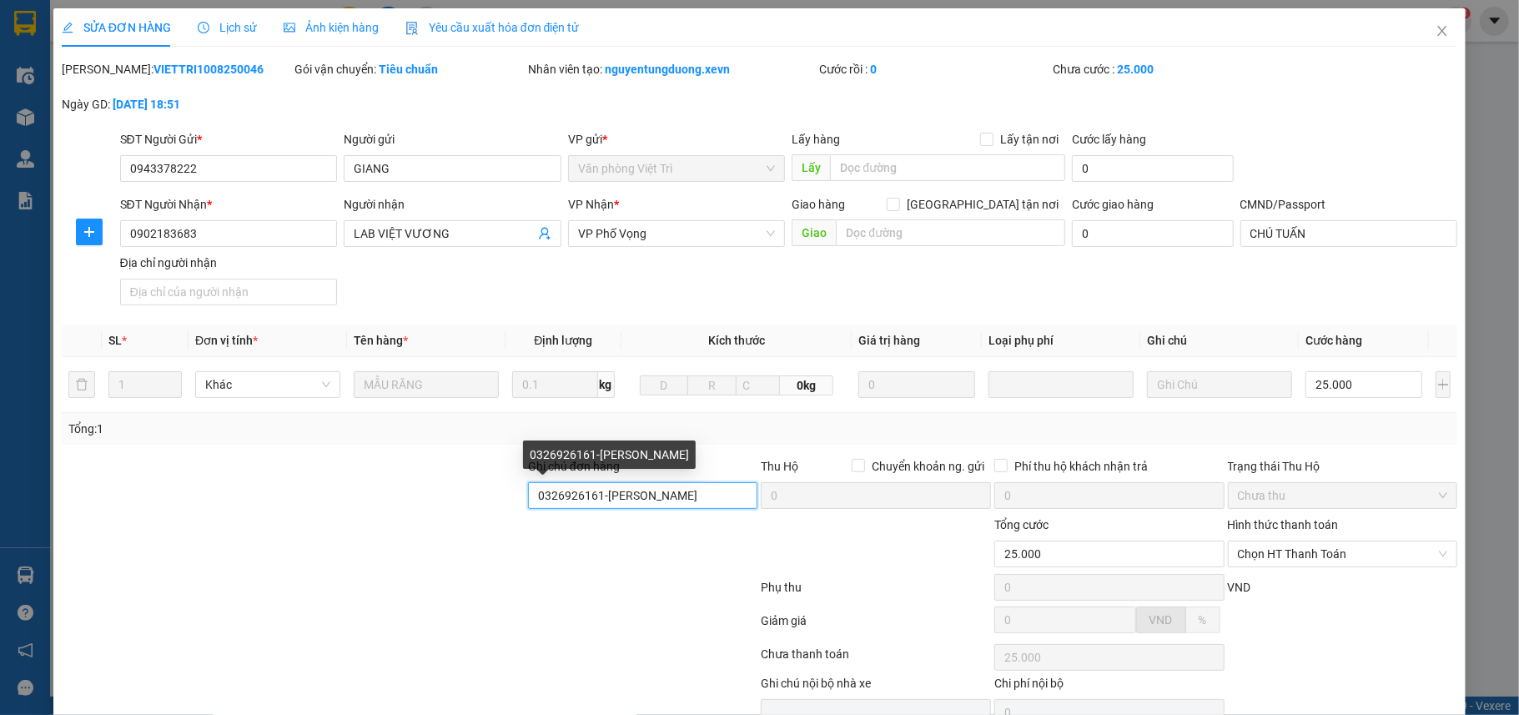
click at [528, 499] on input "0326926161-[PERSON_NAME]" at bounding box center [643, 495] width 230 height 27
type input "TT CŨ 0326926161-[PERSON_NAME]"
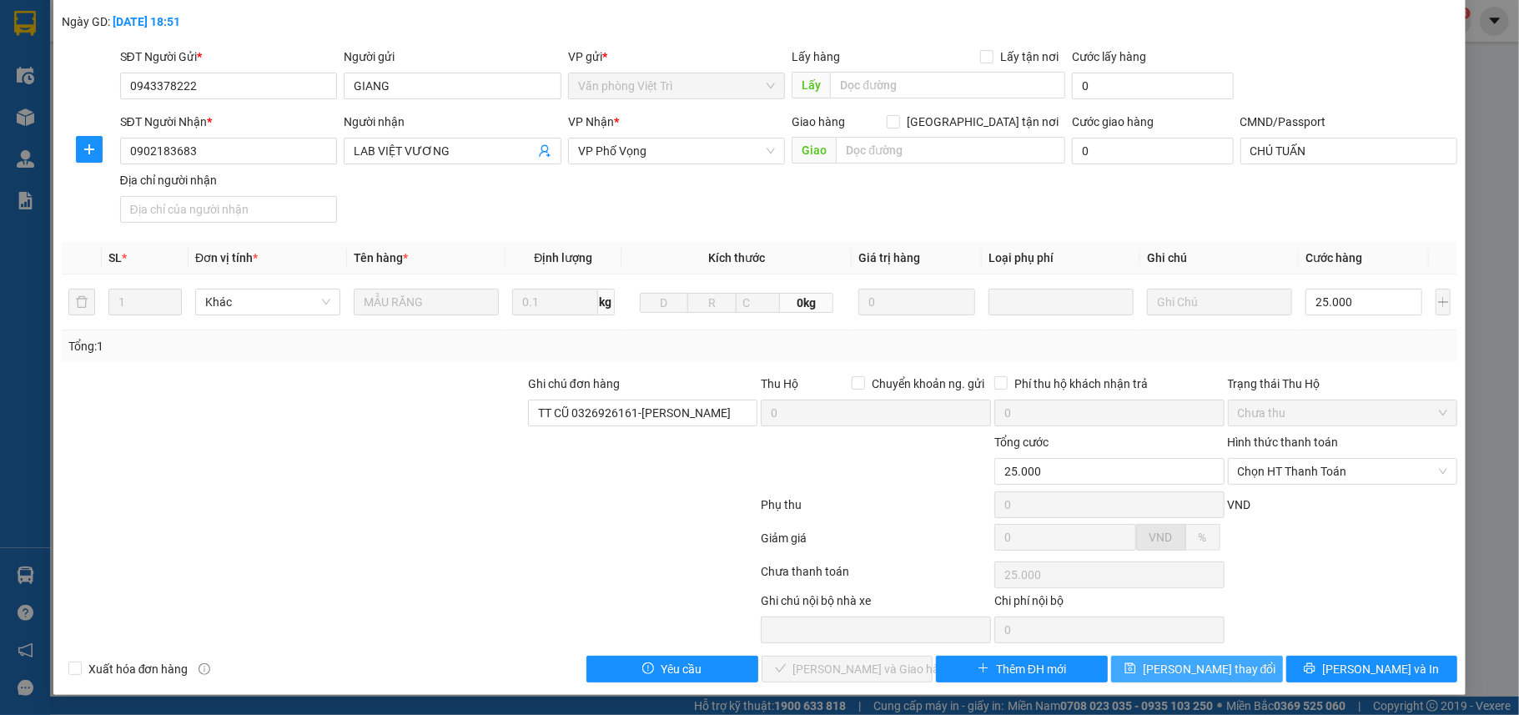
click at [1165, 668] on span "[PERSON_NAME] thay đổi" at bounding box center [1209, 669] width 133 height 18
